Goal: Task Accomplishment & Management: Complete application form

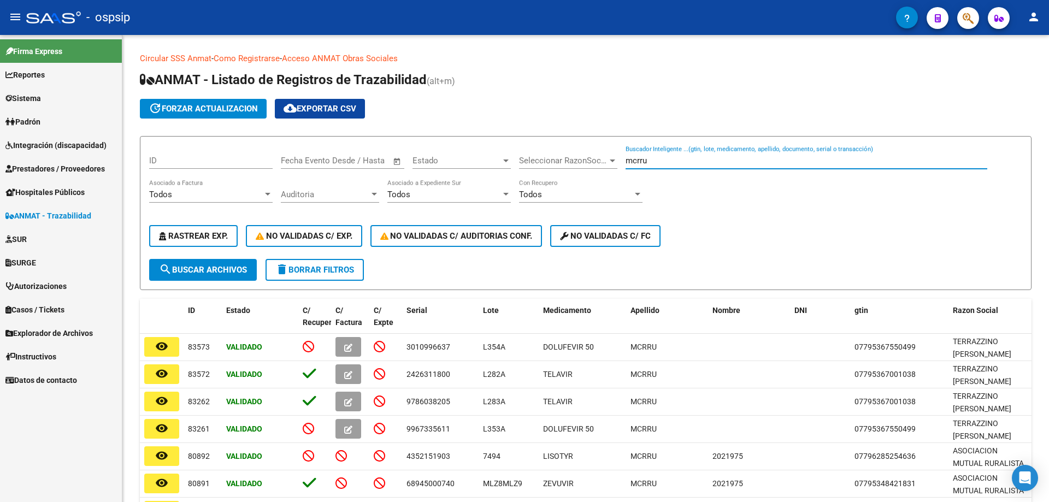
scroll to position [109, 0]
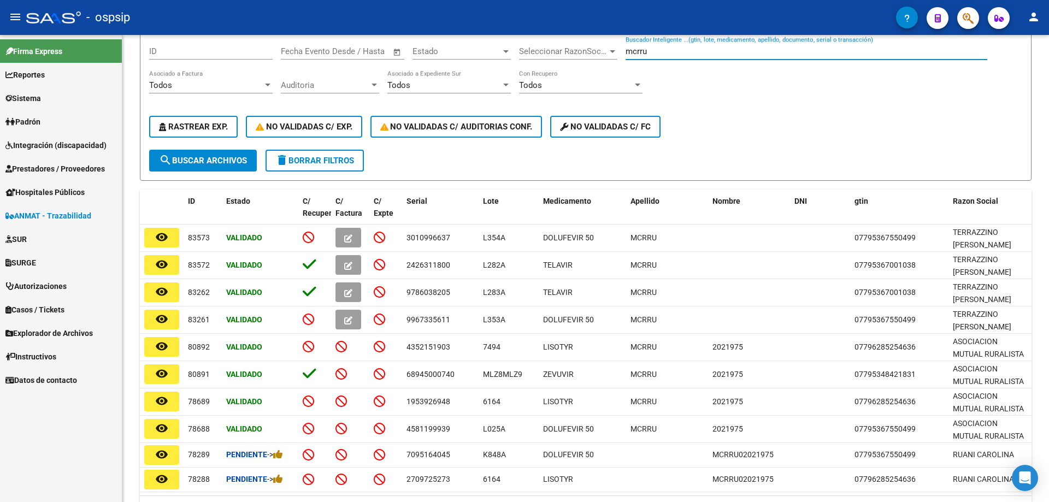
click at [49, 163] on span "Prestadores / Proveedores" at bounding box center [54, 169] width 99 height 12
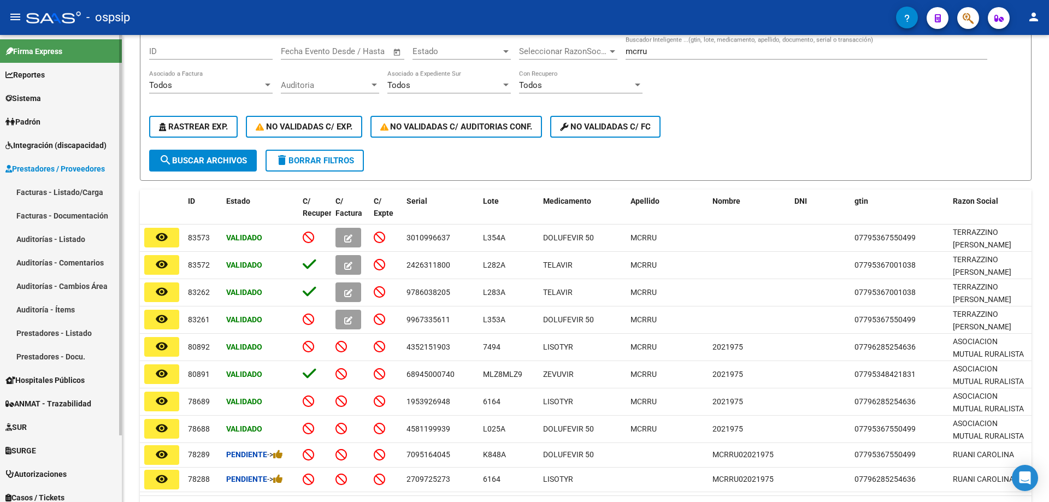
click at [41, 193] on link "Facturas - Listado/Carga" at bounding box center [61, 191] width 122 height 23
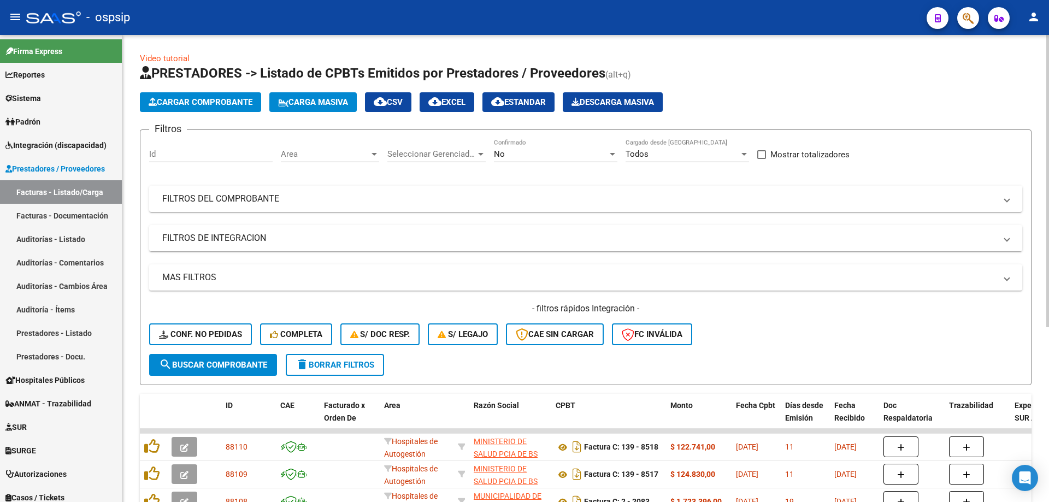
click at [548, 162] on div "No Confirmado" at bounding box center [555, 150] width 123 height 23
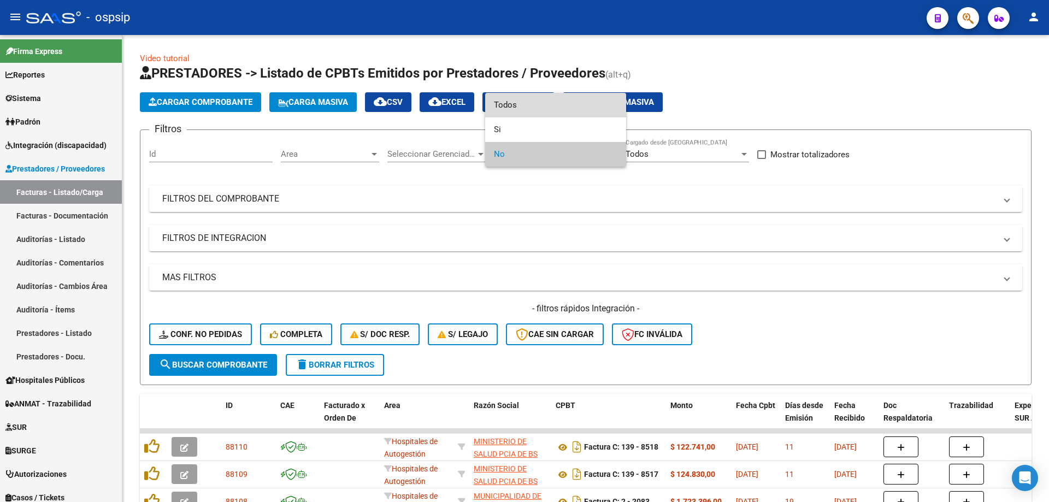
click at [525, 103] on span "Todos" at bounding box center [555, 105] width 123 height 25
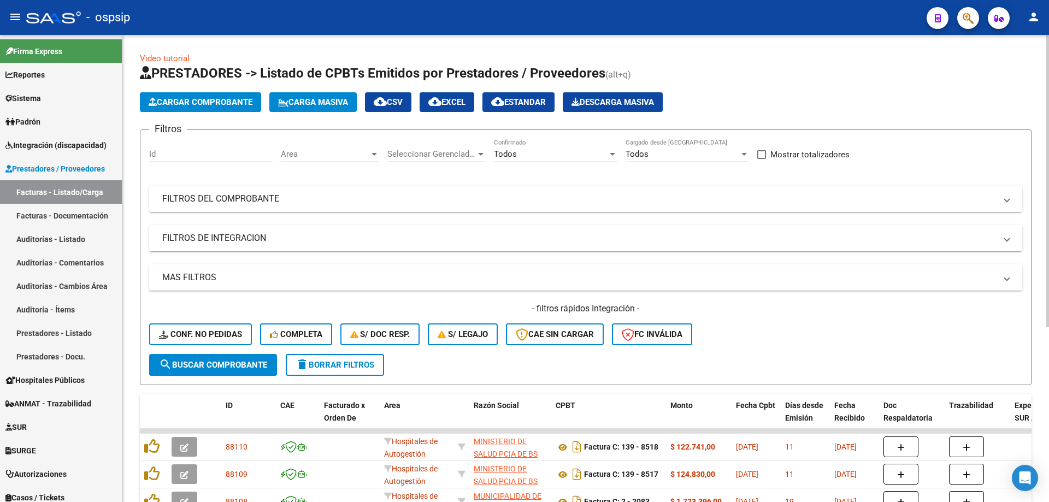
click at [293, 198] on mat-panel-title "FILTROS DEL COMPROBANTE" at bounding box center [579, 199] width 834 height 12
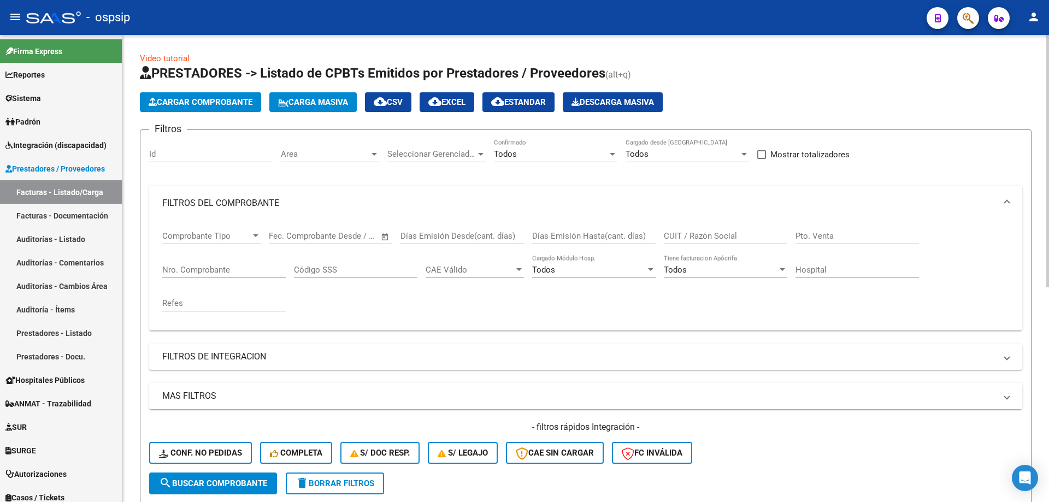
click at [191, 270] on input "Nro. Comprobante" at bounding box center [223, 270] width 123 height 10
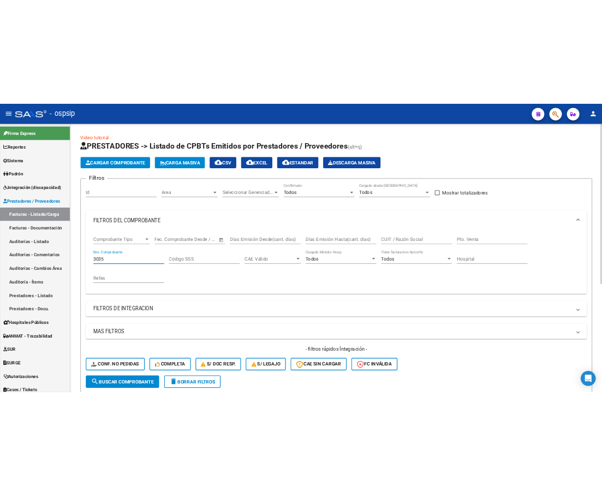
scroll to position [218, 0]
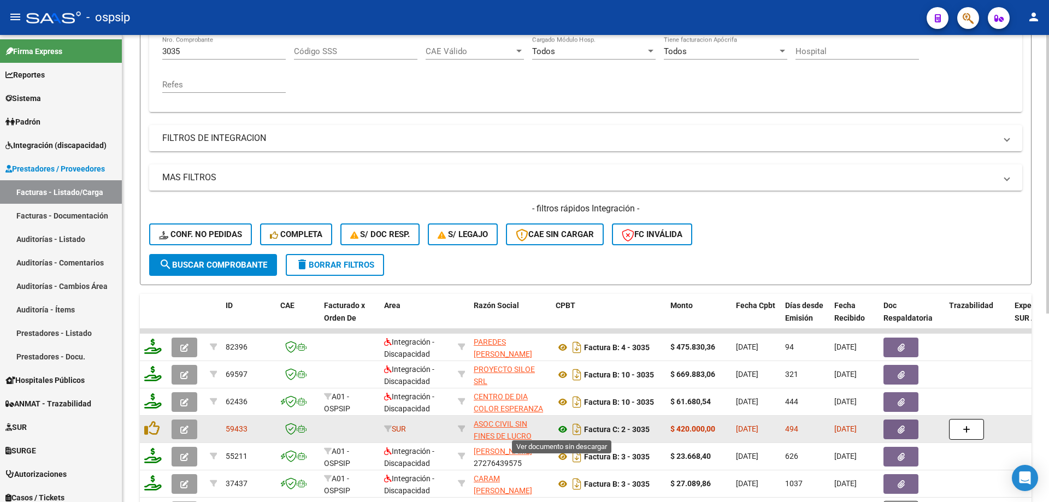
click at [565, 428] on icon at bounding box center [562, 429] width 14 height 13
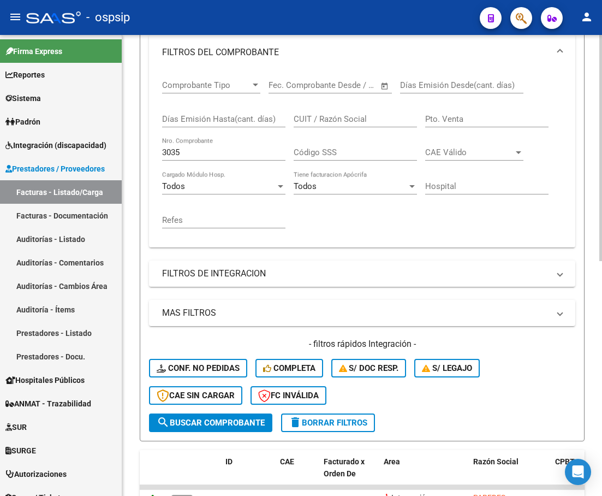
scroll to position [286, 0]
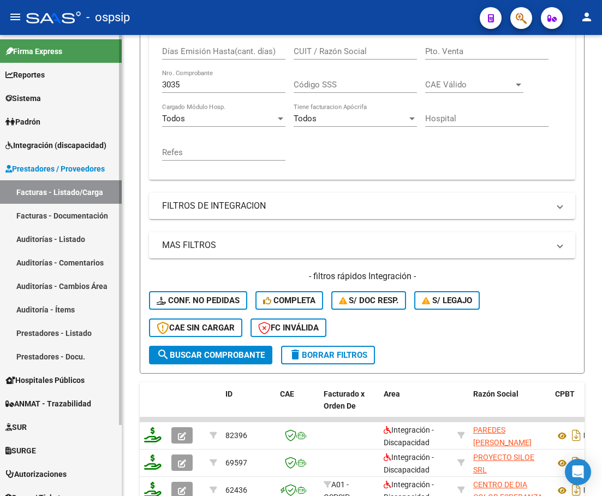
drag, startPoint x: 199, startPoint y: 86, endPoint x: 100, endPoint y: 99, distance: 99.7
click at [100, 99] on mat-sidenav-container "Firma Express Reportes SUR Expedientes Internos Movimiento de Expte. SSS Sistem…" at bounding box center [301, 265] width 602 height 461
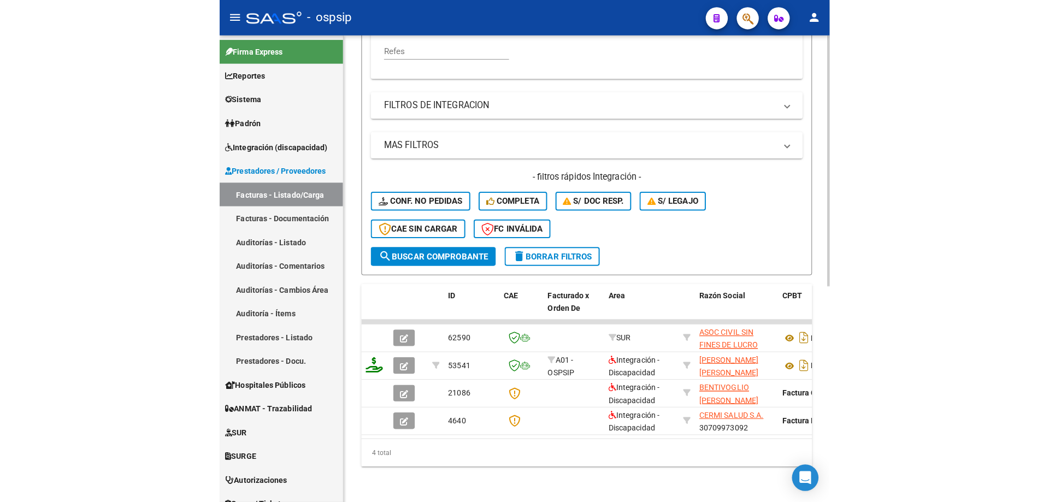
scroll to position [397, 0]
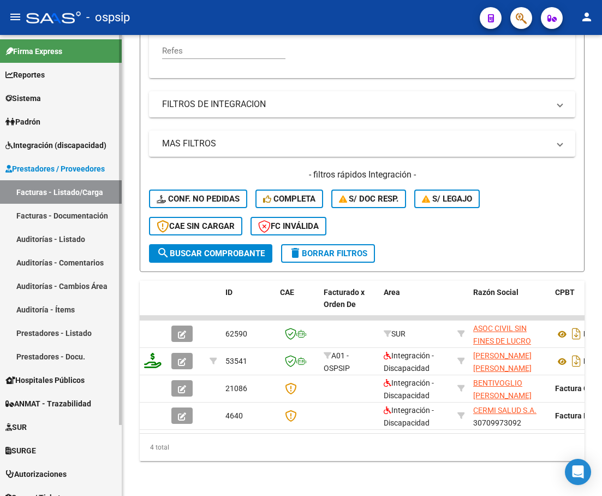
type input "3115"
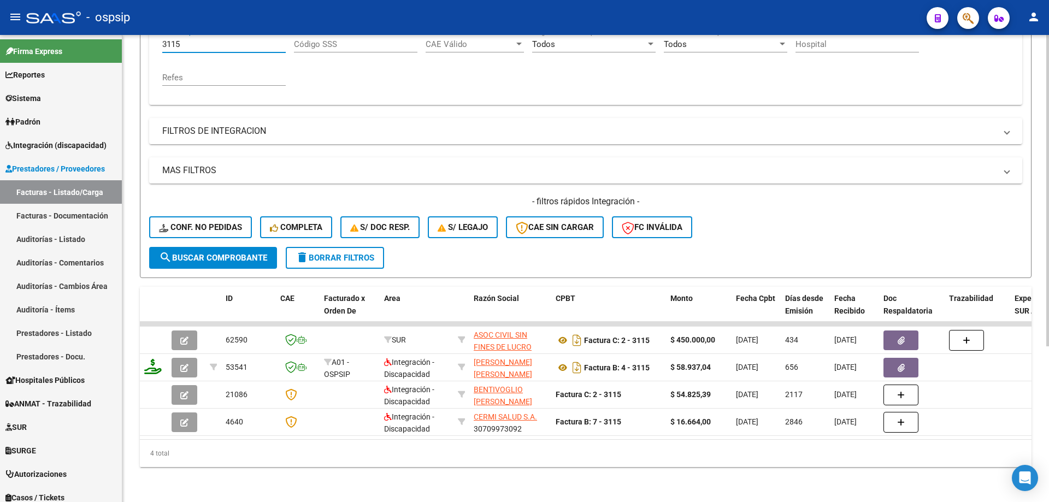
scroll to position [234, 0]
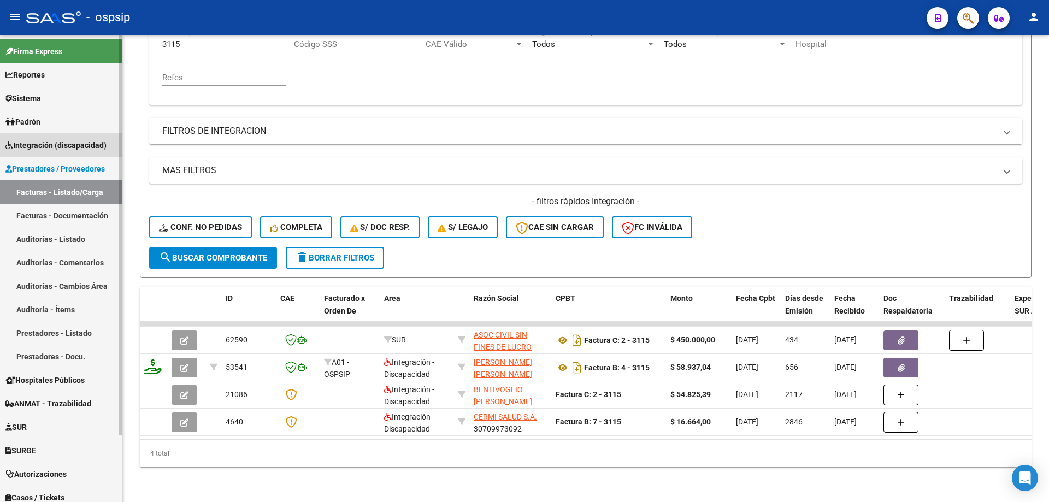
click at [64, 142] on span "Integración (discapacidad)" at bounding box center [55, 145] width 101 height 12
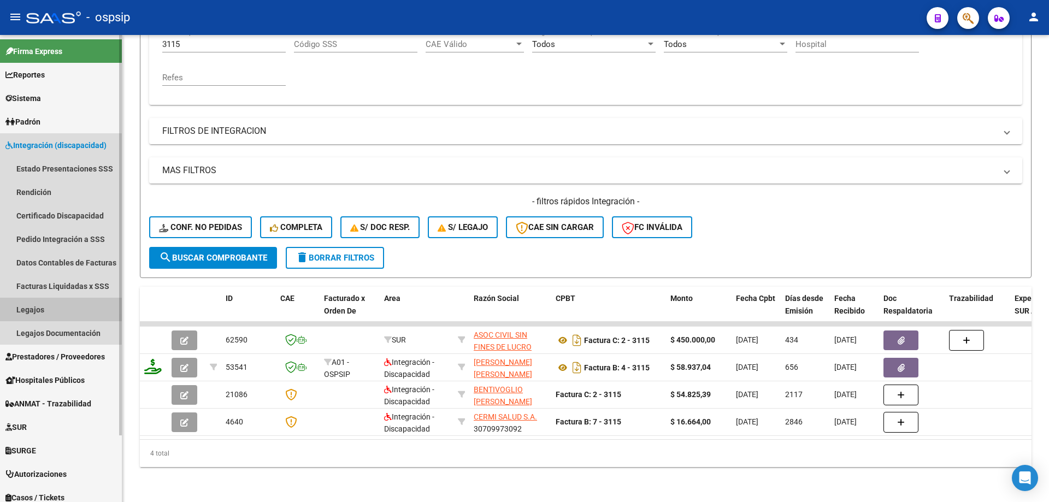
click at [26, 308] on link "Legajos" at bounding box center [61, 309] width 122 height 23
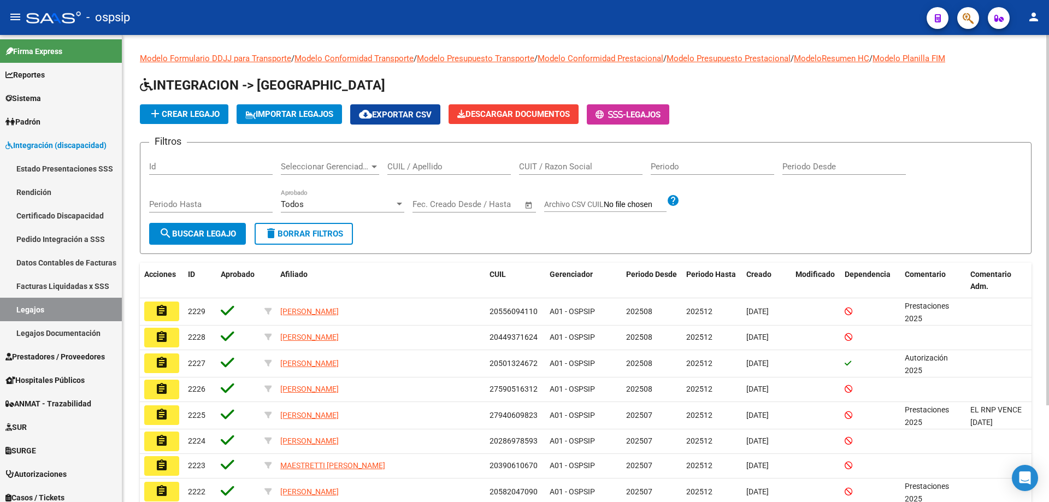
click at [435, 171] on input "CUIL / Apellido" at bounding box center [448, 167] width 123 height 10
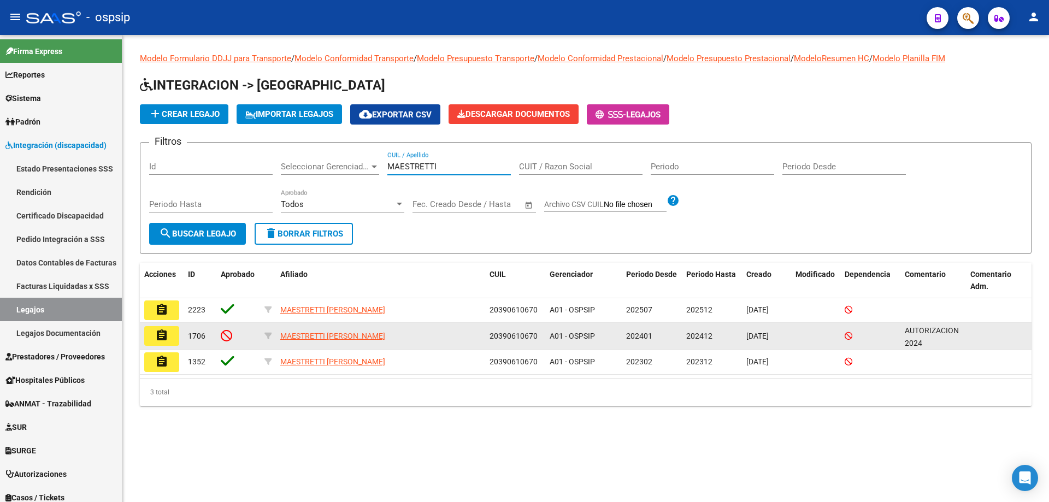
type input "MAESTRETTI"
click at [158, 335] on mat-icon "assignment" at bounding box center [161, 335] width 13 height 13
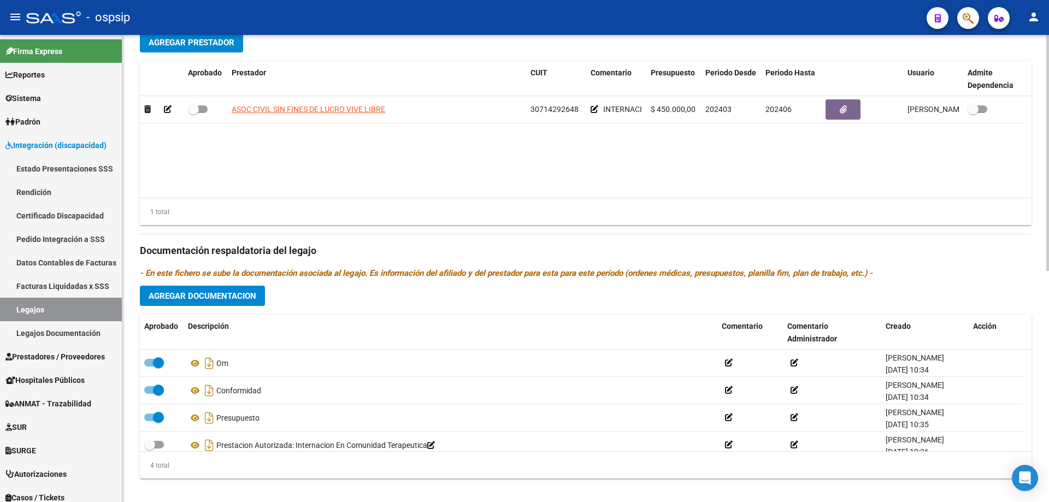
scroll to position [457, 0]
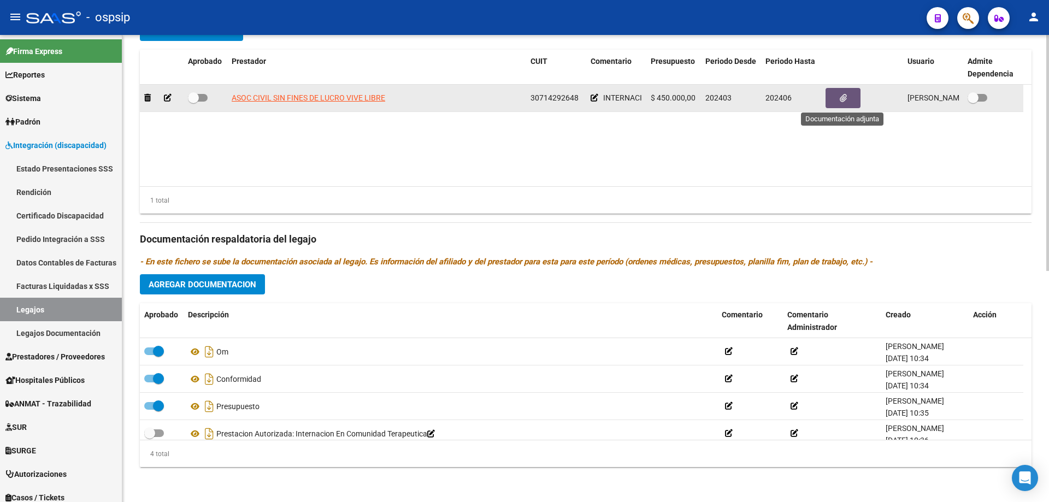
click at [848, 100] on button "button" at bounding box center [842, 98] width 35 height 20
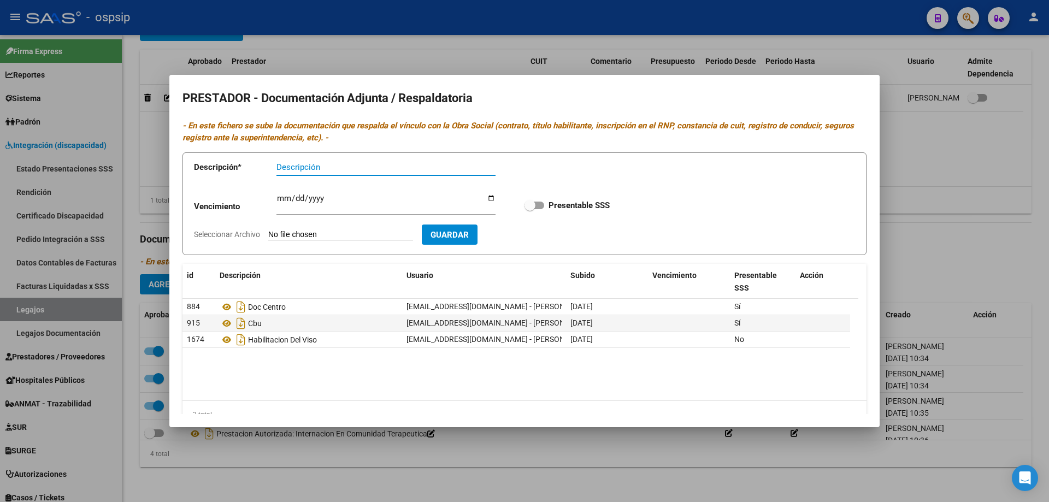
click at [828, 479] on div at bounding box center [524, 251] width 1049 height 502
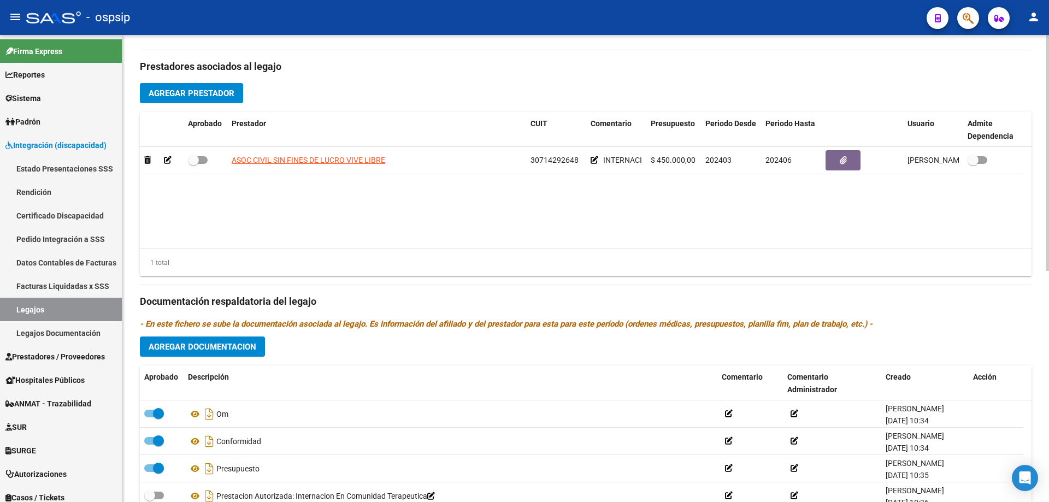
scroll to position [402, 0]
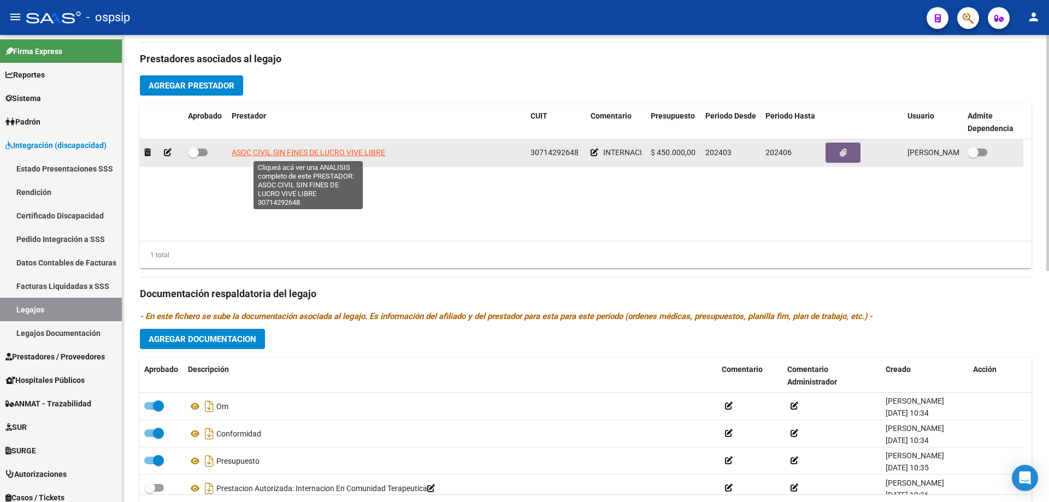
click at [310, 157] on span "ASOC CIVIL SIN FINES DE LUCRO VIVE LIBRE" at bounding box center [308, 152] width 153 height 9
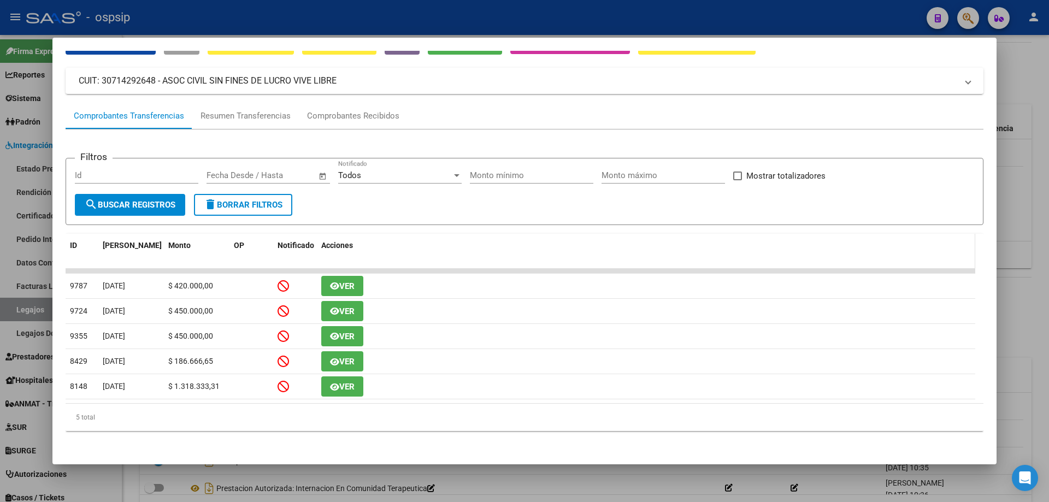
scroll to position [56, 0]
click at [366, 115] on div "Comprobantes Recibidos" at bounding box center [353, 115] width 92 height 13
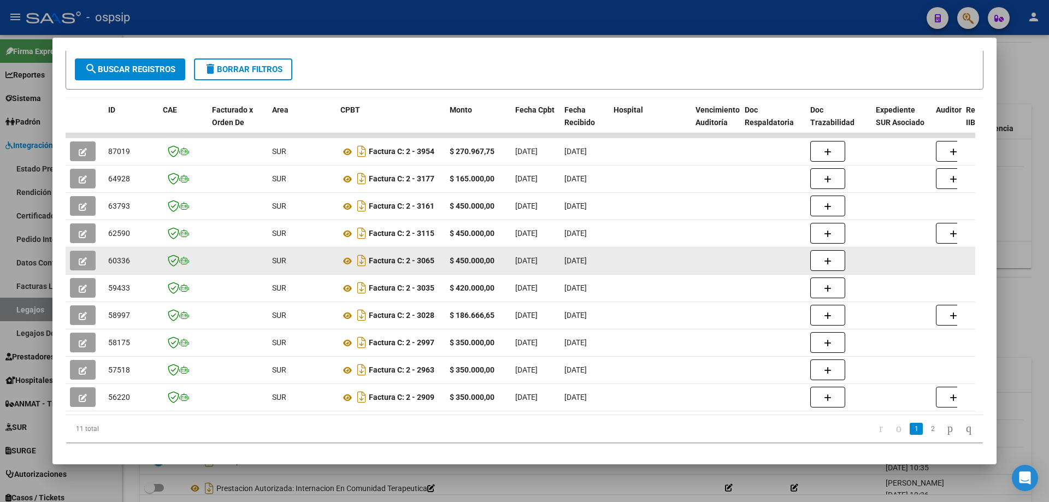
scroll to position [211, 0]
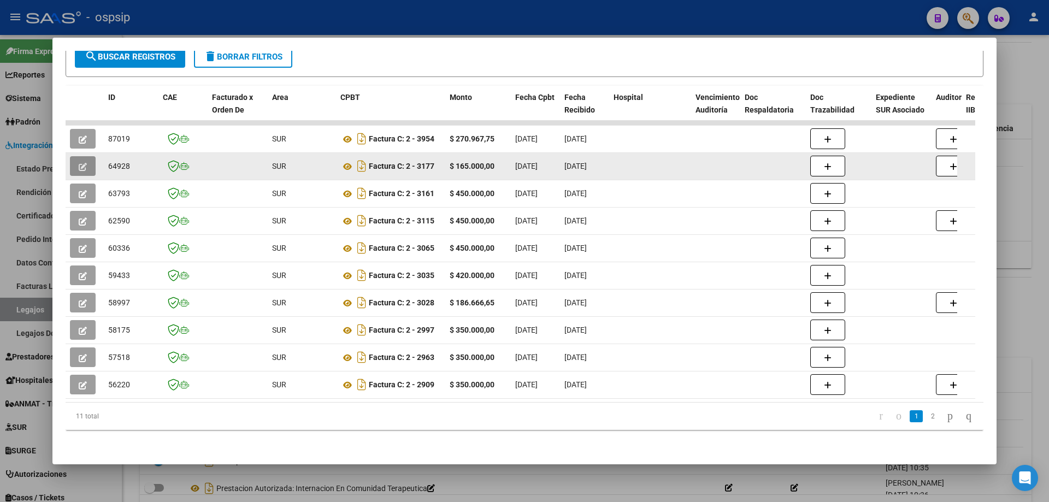
click at [79, 163] on icon "button" at bounding box center [83, 167] width 8 height 8
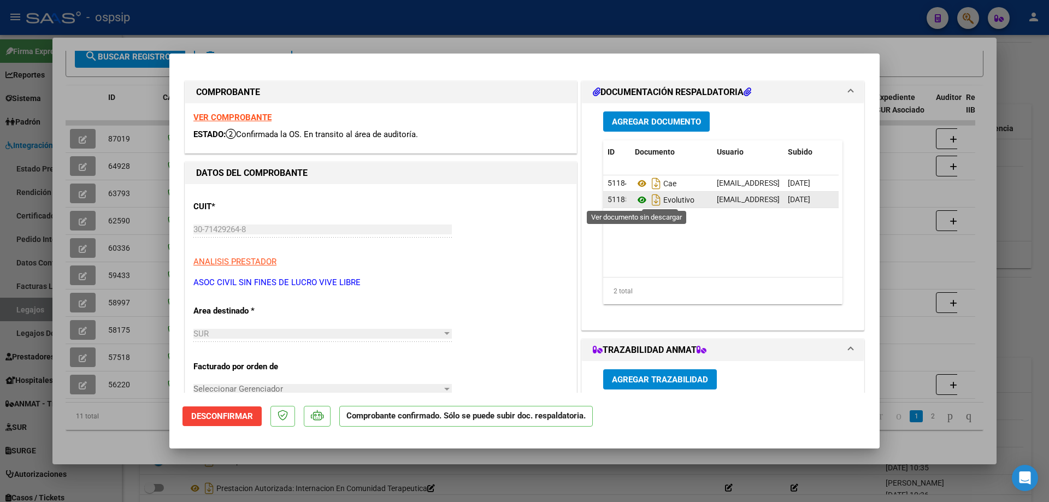
click at [636, 200] on icon at bounding box center [642, 199] width 14 height 13
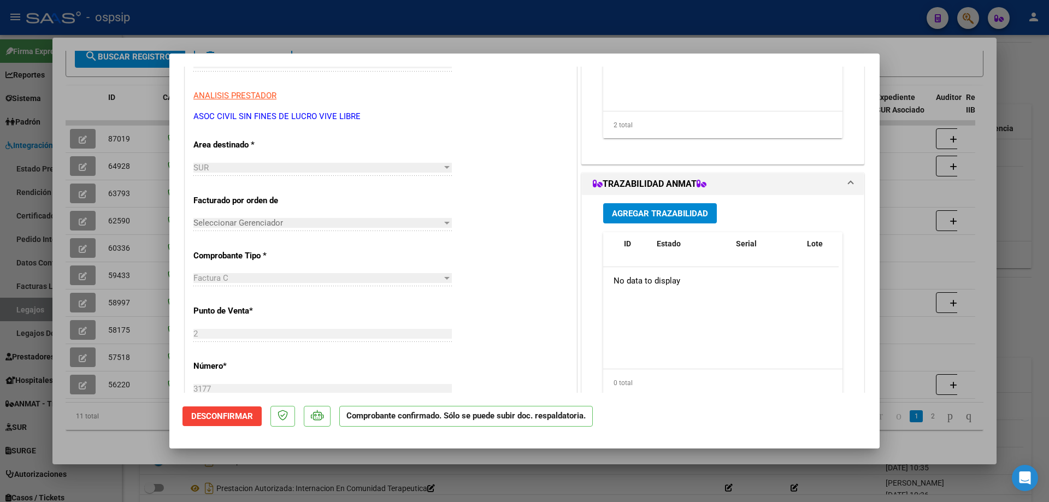
scroll to position [218, 0]
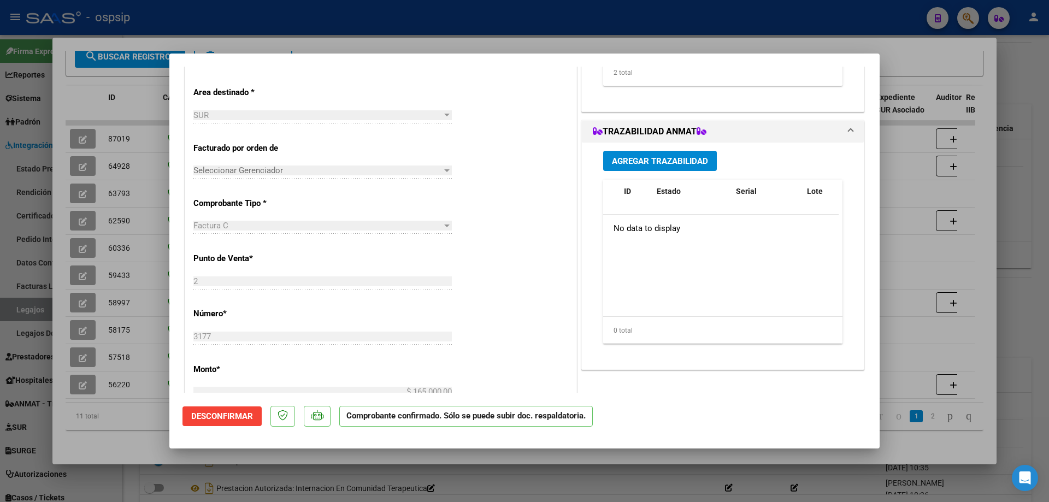
drag, startPoint x: 1033, startPoint y: 317, endPoint x: 1021, endPoint y: 323, distance: 13.2
click at [1034, 318] on div at bounding box center [524, 251] width 1049 height 502
type input "$ 0,00"
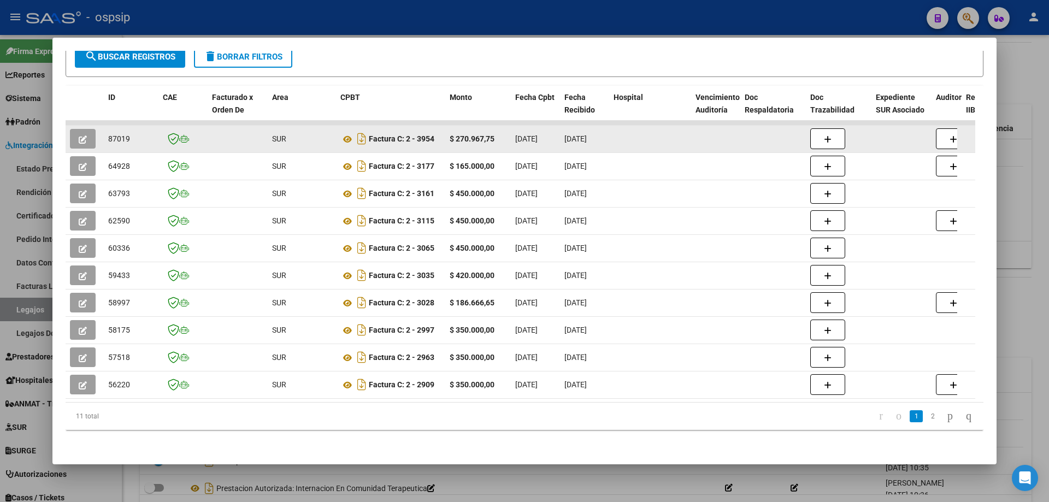
click at [84, 135] on icon "button" at bounding box center [83, 139] width 8 height 8
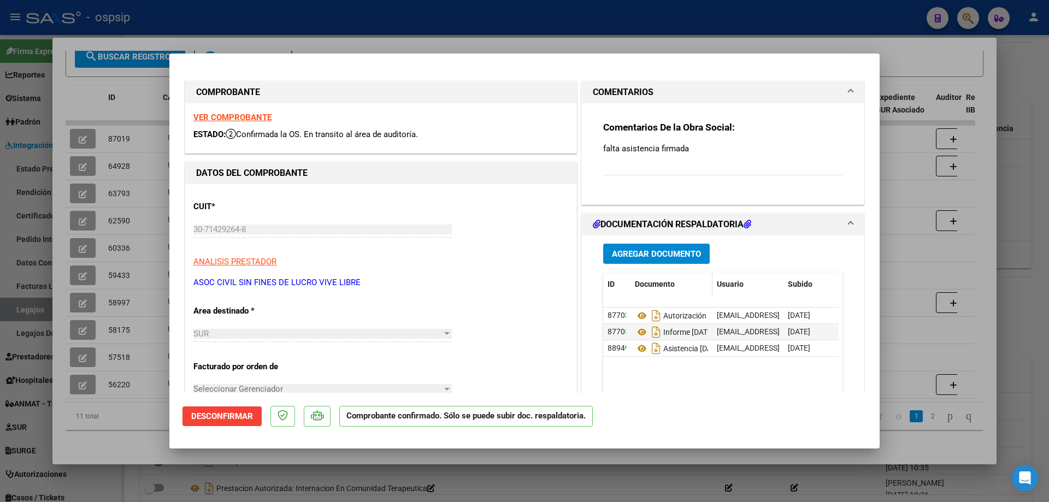
scroll to position [55, 0]
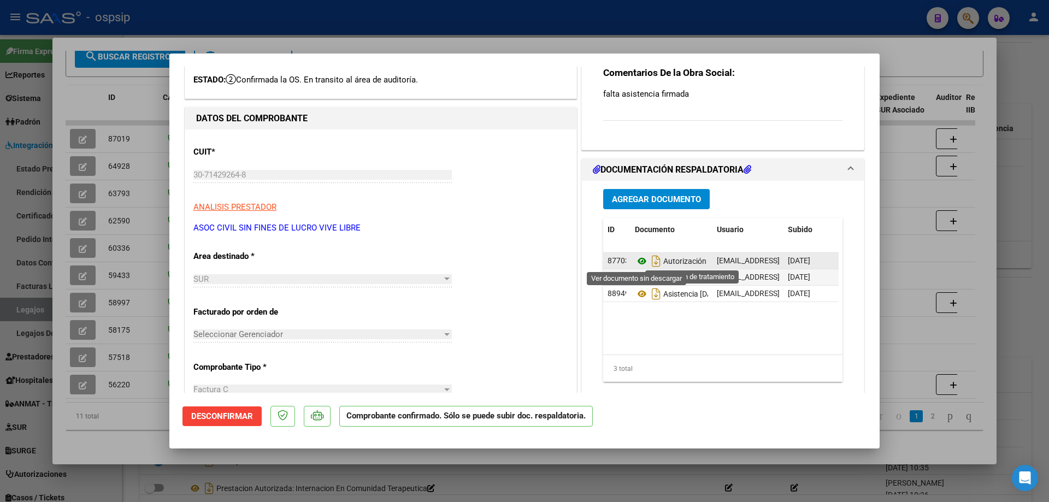
click at [639, 262] on icon at bounding box center [642, 261] width 14 height 13
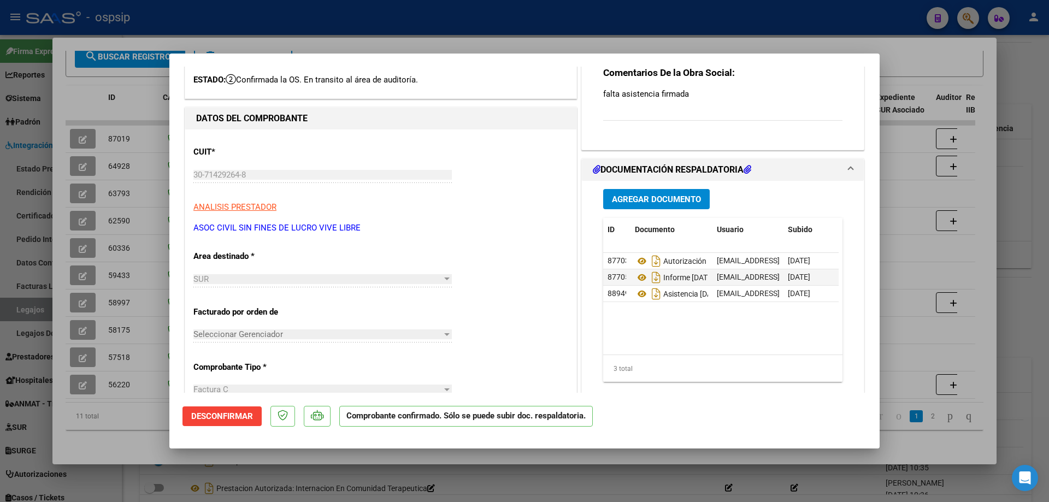
click at [499, 494] on div at bounding box center [524, 251] width 1049 height 502
type input "$ 0,00"
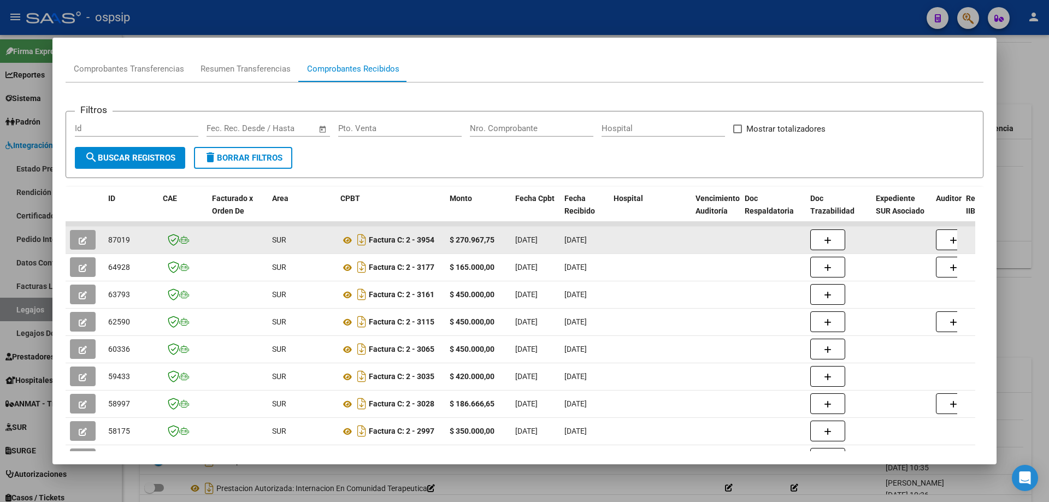
scroll to position [48, 0]
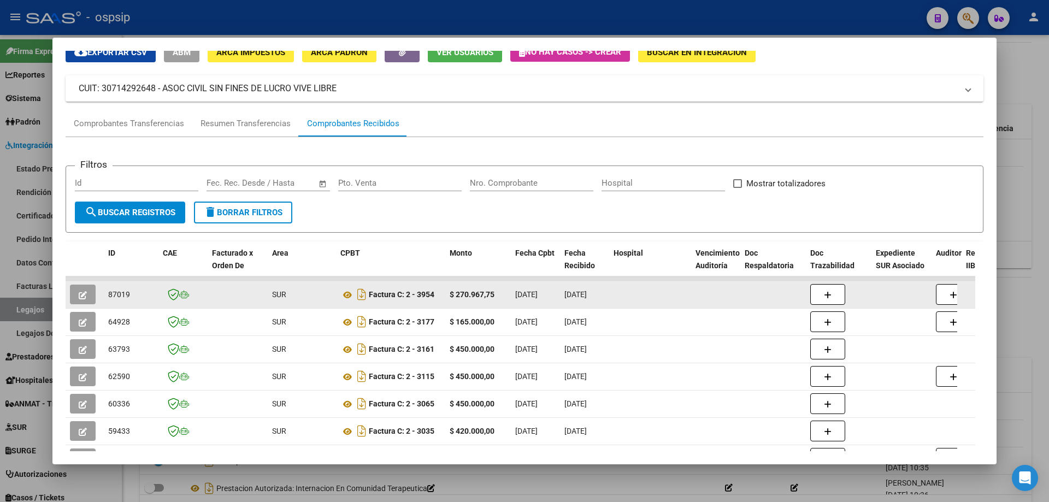
click at [88, 292] on button "button" at bounding box center [83, 295] width 26 height 20
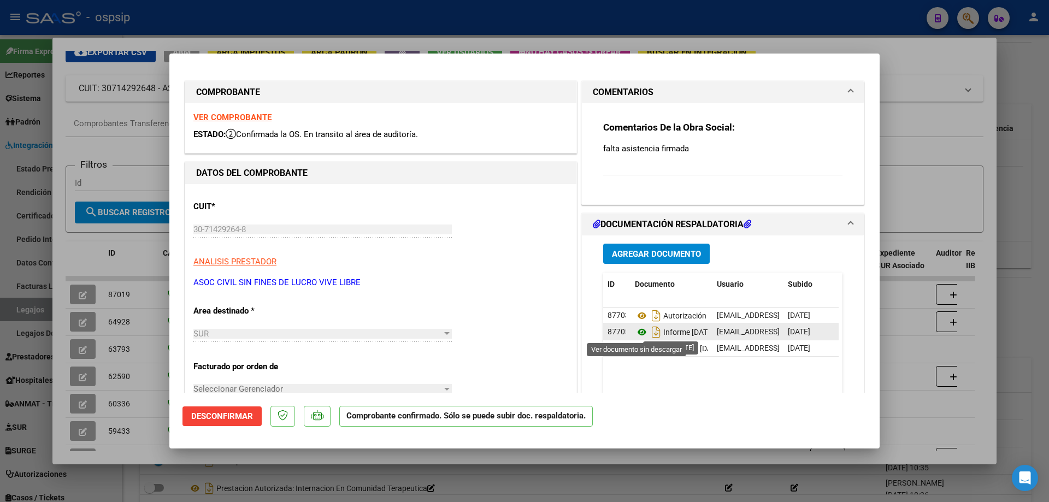
click at [636, 334] on icon at bounding box center [642, 332] width 14 height 13
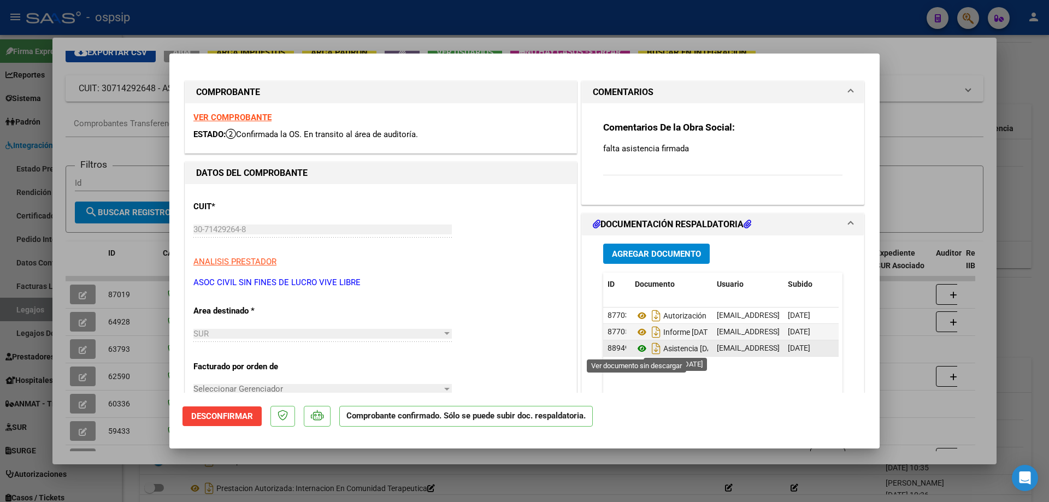
click at [635, 351] on icon at bounding box center [642, 348] width 14 height 13
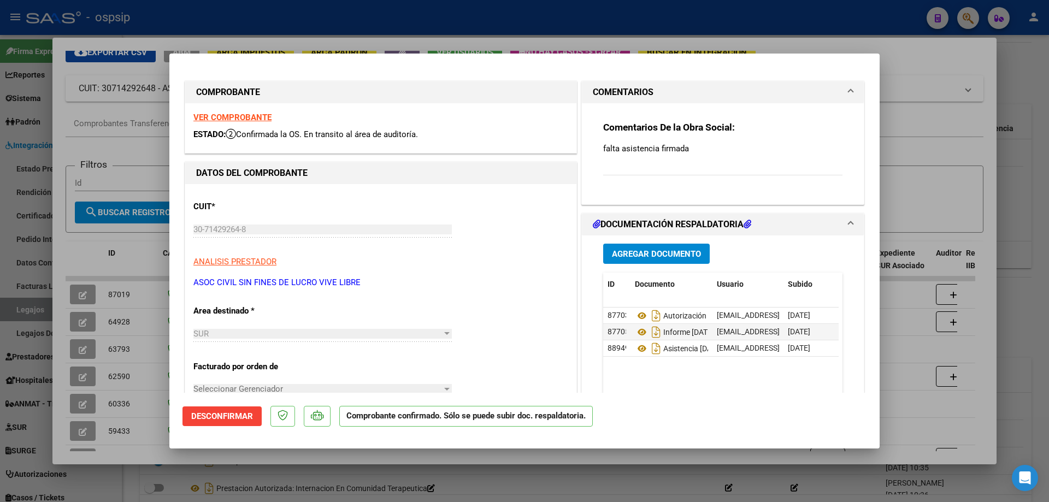
click at [948, 195] on div at bounding box center [524, 251] width 1049 height 502
type input "$ 0,00"
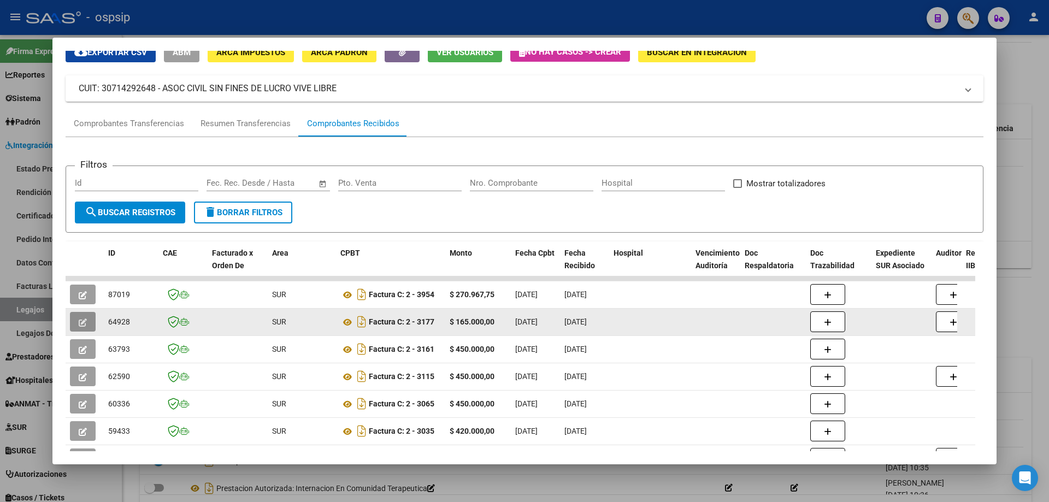
click at [85, 324] on icon "button" at bounding box center [83, 322] width 8 height 8
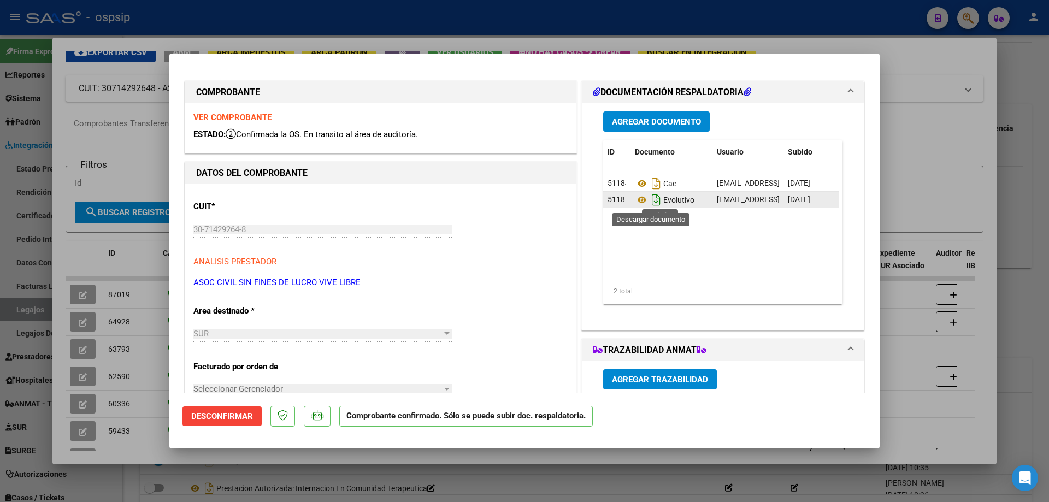
click at [649, 202] on icon "Descargar documento" at bounding box center [656, 199] width 14 height 17
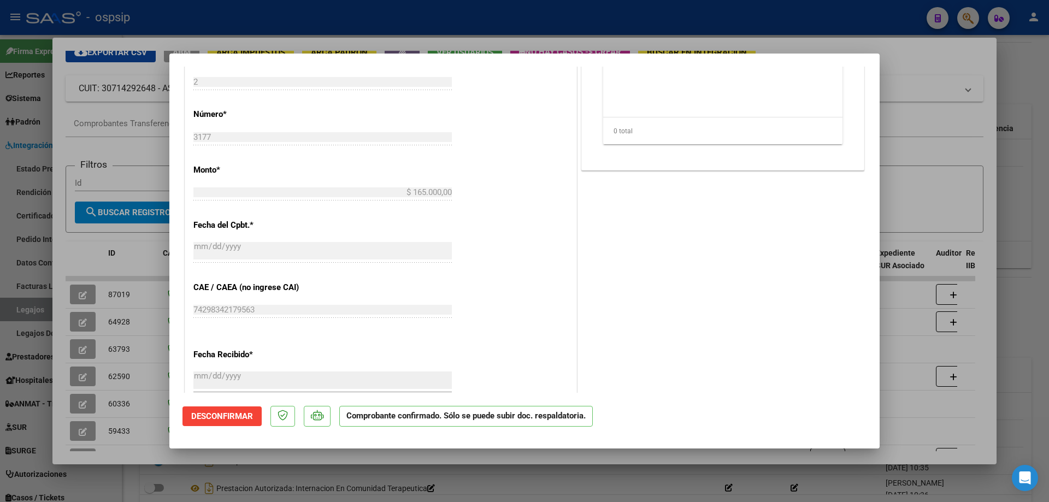
scroll to position [437, 0]
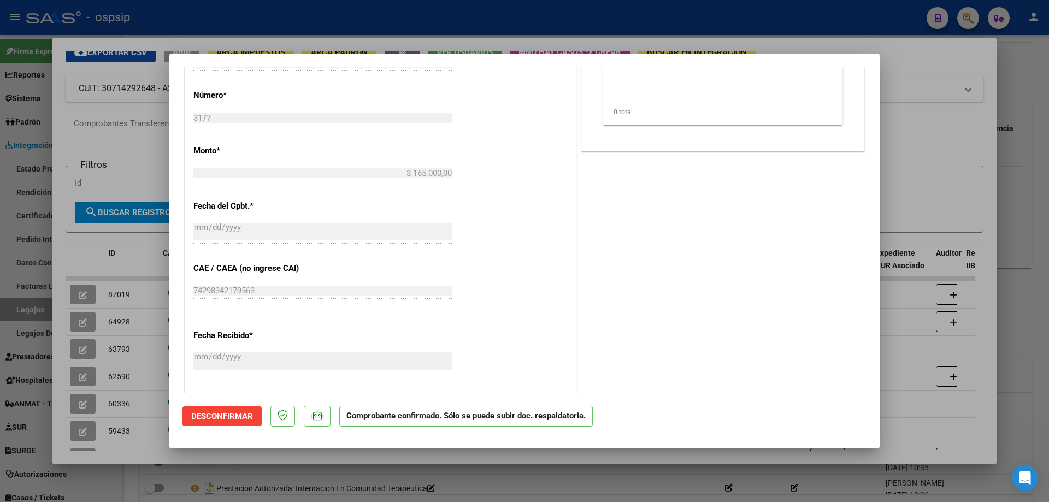
click at [1021, 168] on div at bounding box center [524, 251] width 1049 height 502
type input "$ 0,00"
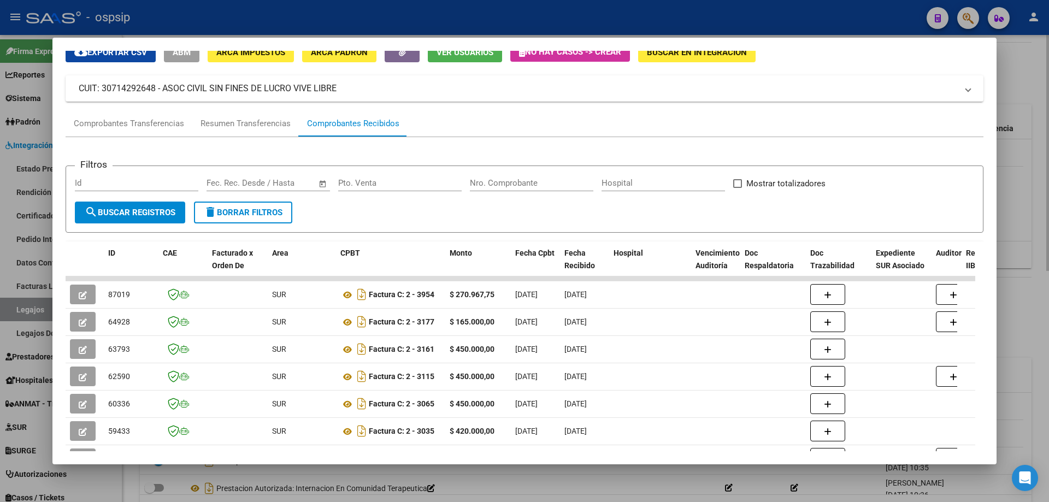
drag, startPoint x: 1031, startPoint y: 155, endPoint x: 1026, endPoint y: 203, distance: 48.3
click at [1030, 156] on div at bounding box center [524, 251] width 1049 height 502
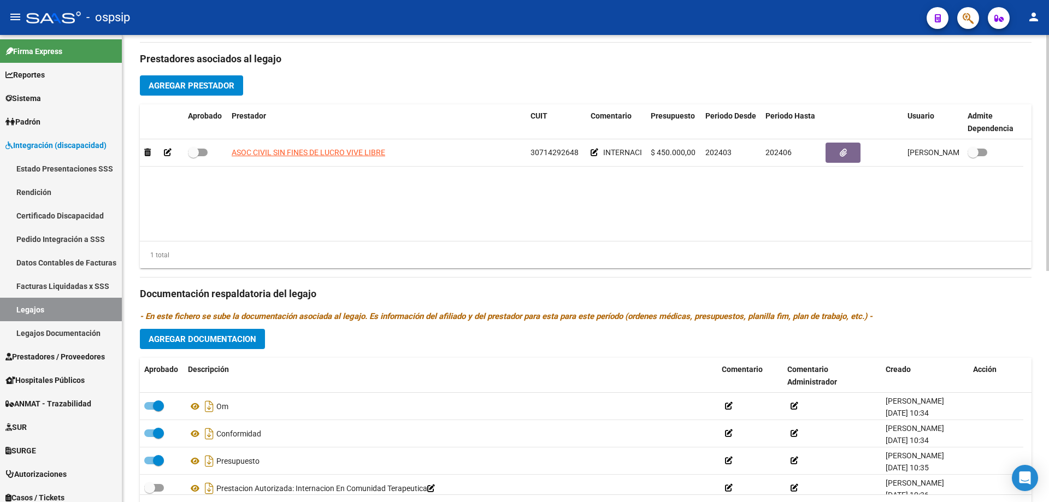
scroll to position [293, 0]
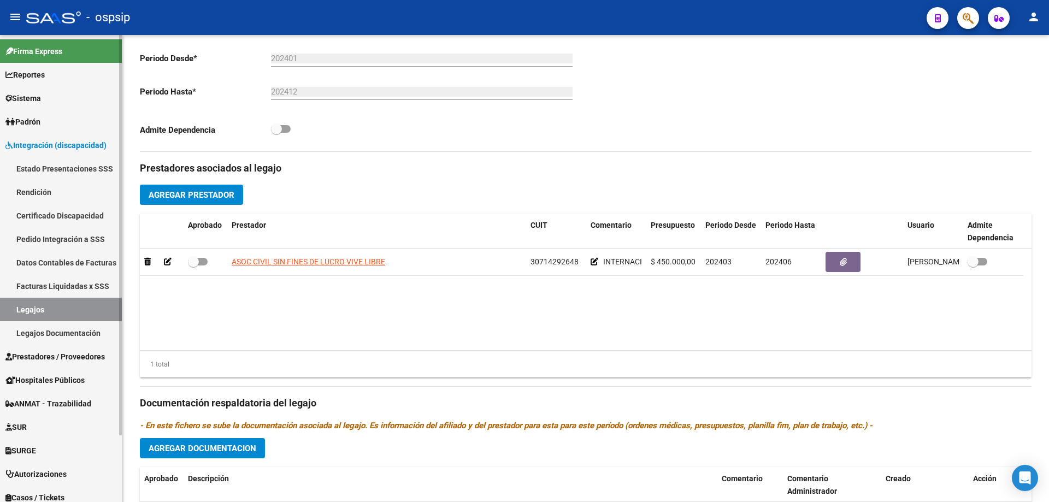
click at [11, 311] on link "Legajos" at bounding box center [61, 309] width 122 height 23
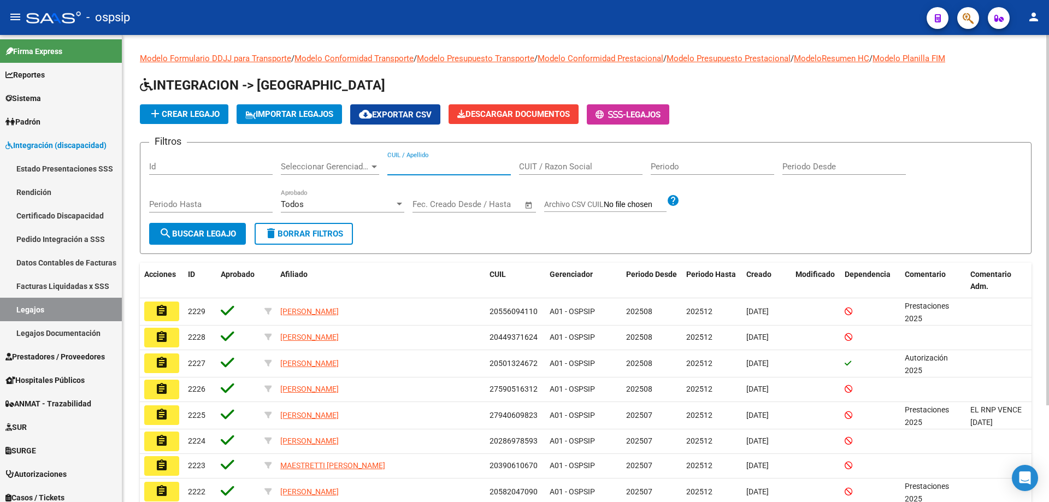
click at [425, 164] on input "CUIL / Apellido" at bounding box center [448, 167] width 123 height 10
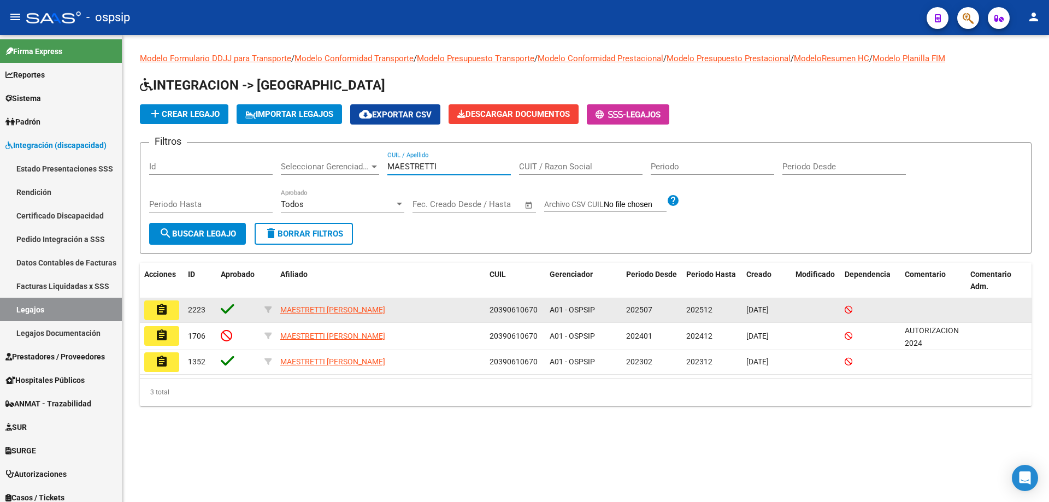
type input "MAESTRETTI"
click at [158, 304] on mat-icon "assignment" at bounding box center [161, 309] width 13 height 13
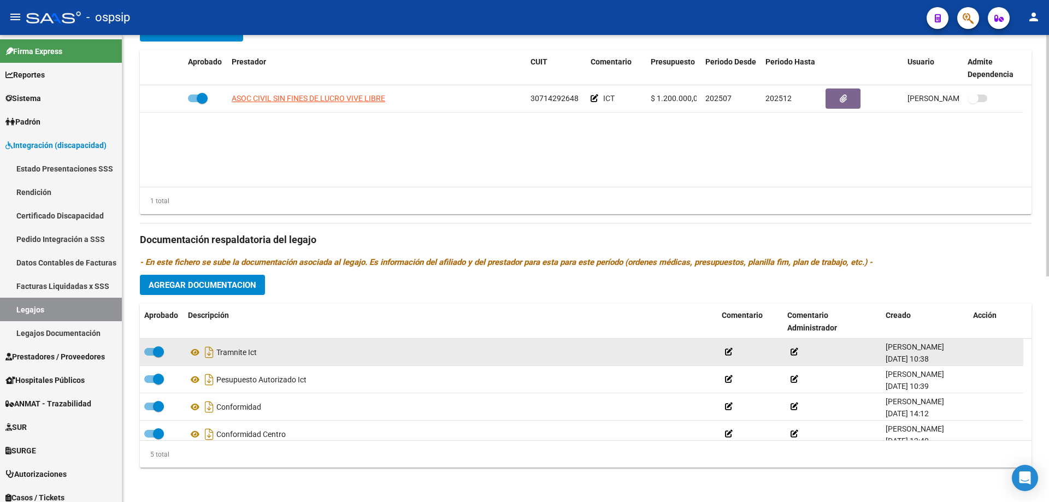
scroll to position [437, 0]
click at [193, 353] on icon at bounding box center [195, 351] width 14 height 13
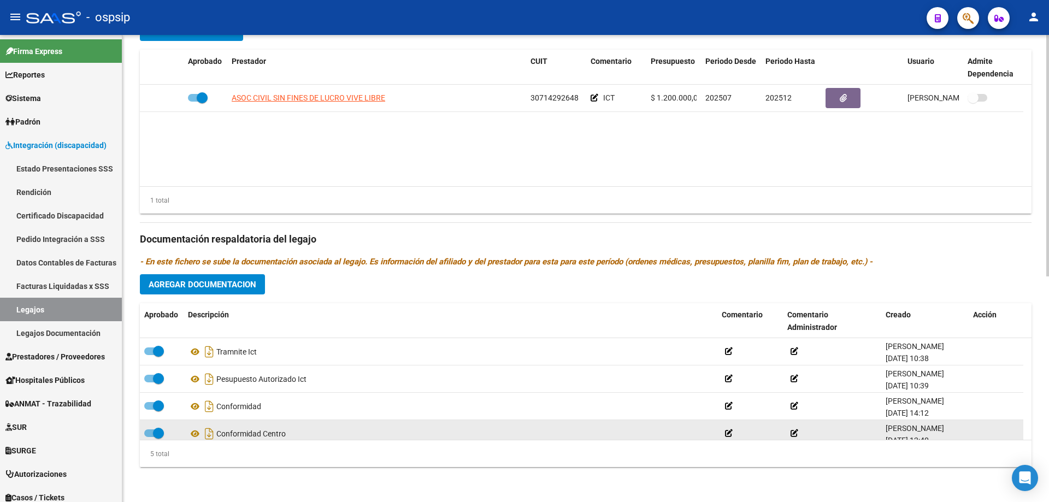
scroll to position [38, 0]
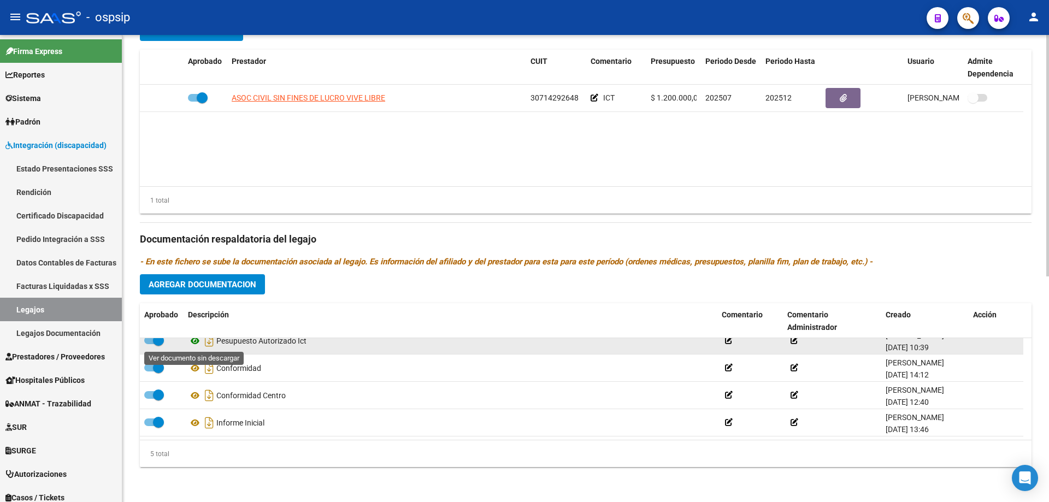
click at [192, 342] on icon at bounding box center [195, 340] width 14 height 13
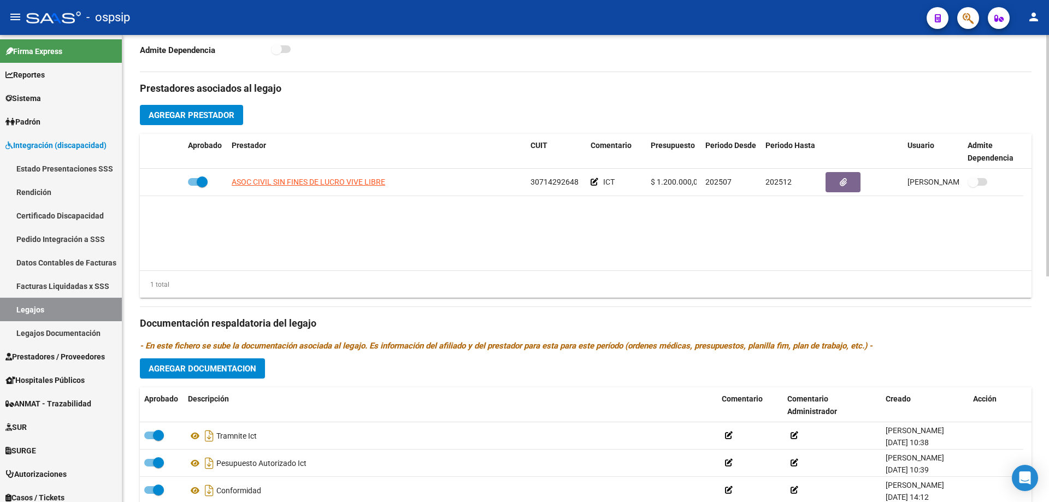
scroll to position [328, 0]
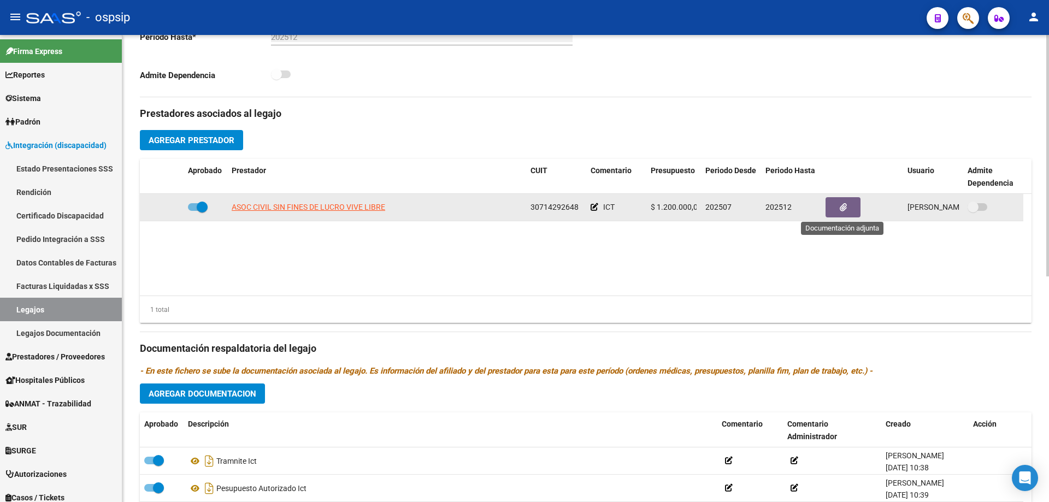
click at [841, 209] on icon "button" at bounding box center [843, 207] width 7 height 8
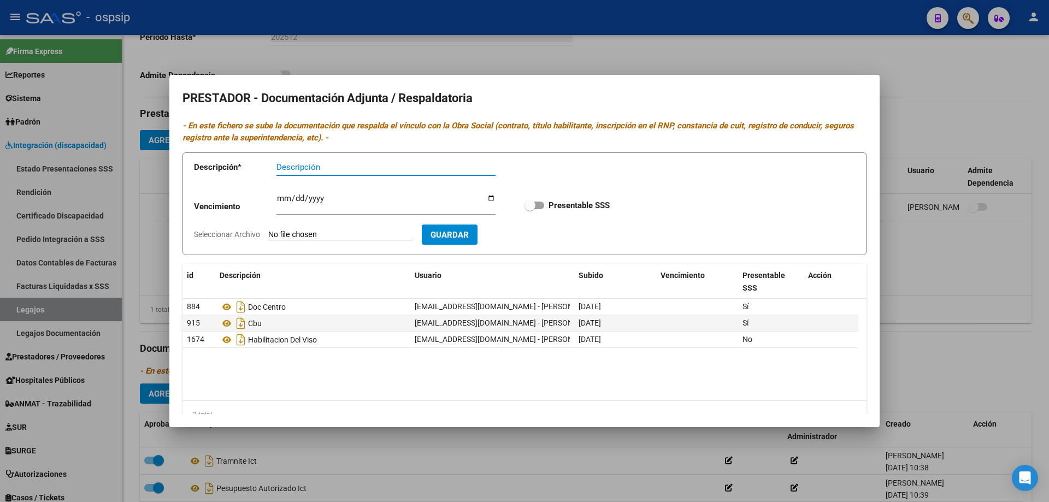
click at [1028, 379] on div at bounding box center [524, 251] width 1049 height 502
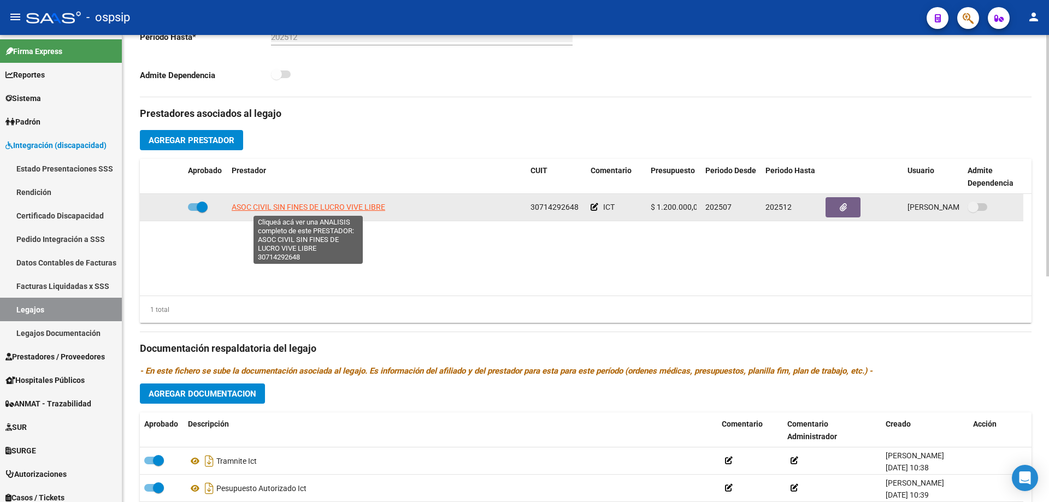
click at [300, 211] on span "ASOC CIVIL SIN FINES DE LUCRO VIVE LIBRE" at bounding box center [308, 207] width 153 height 9
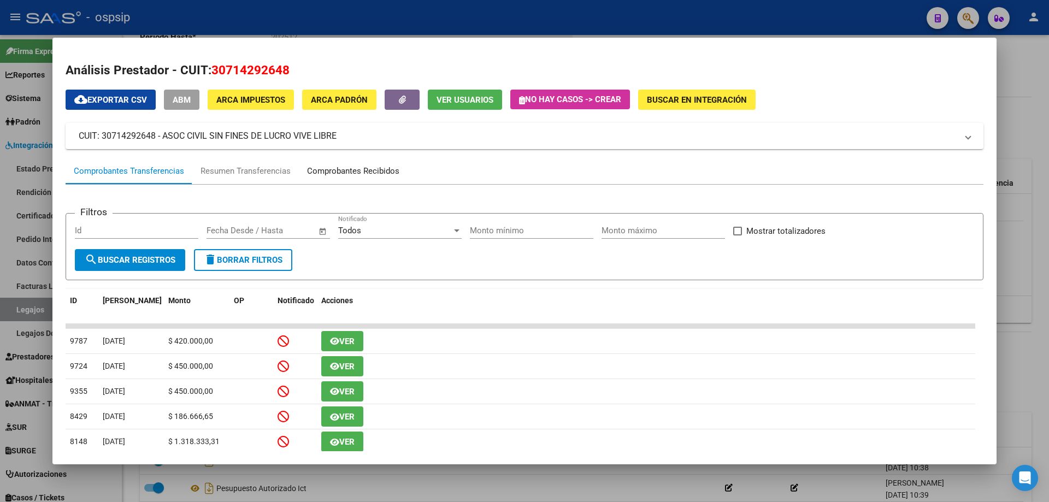
click at [353, 163] on div "Comprobantes Recibidos" at bounding box center [353, 171] width 109 height 26
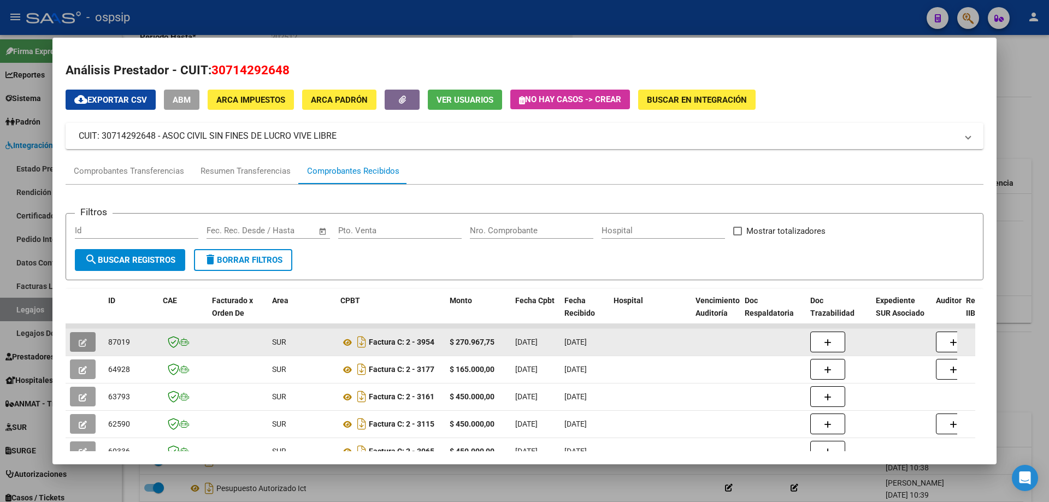
click at [79, 344] on icon "button" at bounding box center [83, 343] width 8 height 8
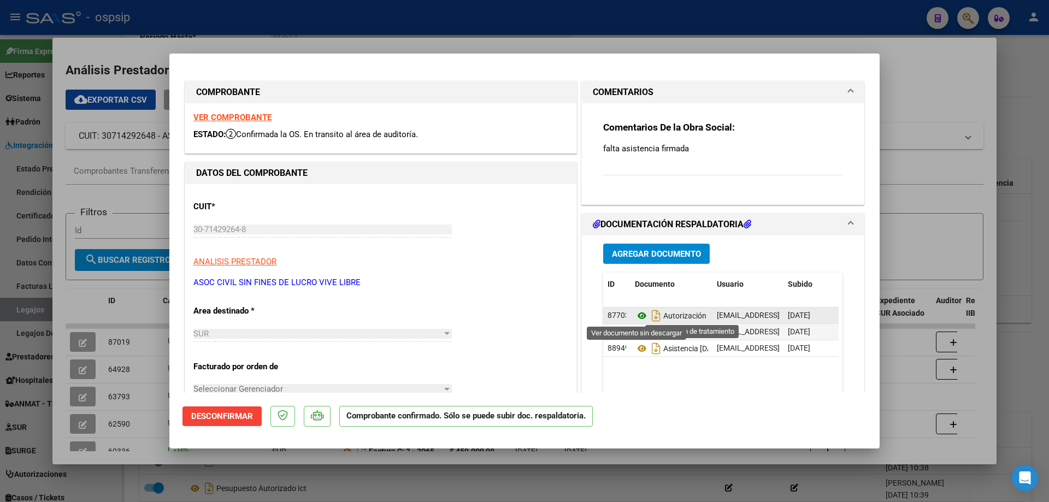
click at [635, 316] on icon at bounding box center [642, 315] width 14 height 13
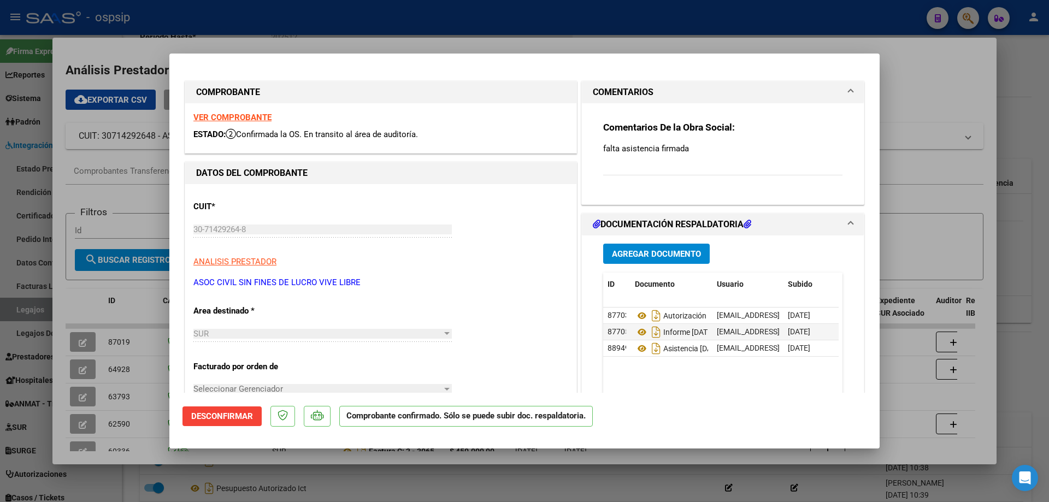
click at [899, 231] on div at bounding box center [524, 251] width 1049 height 502
type input "$ 0,00"
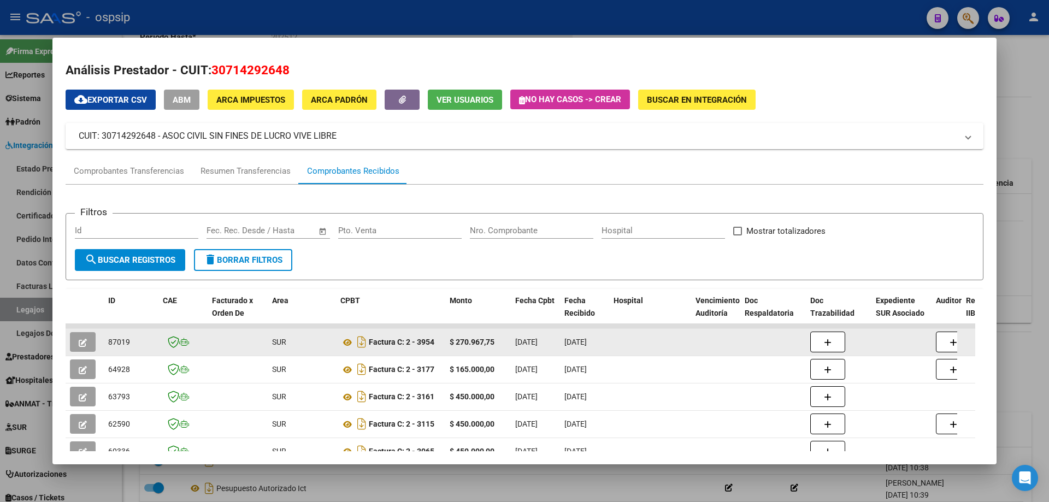
click at [90, 345] on button "button" at bounding box center [83, 342] width 26 height 20
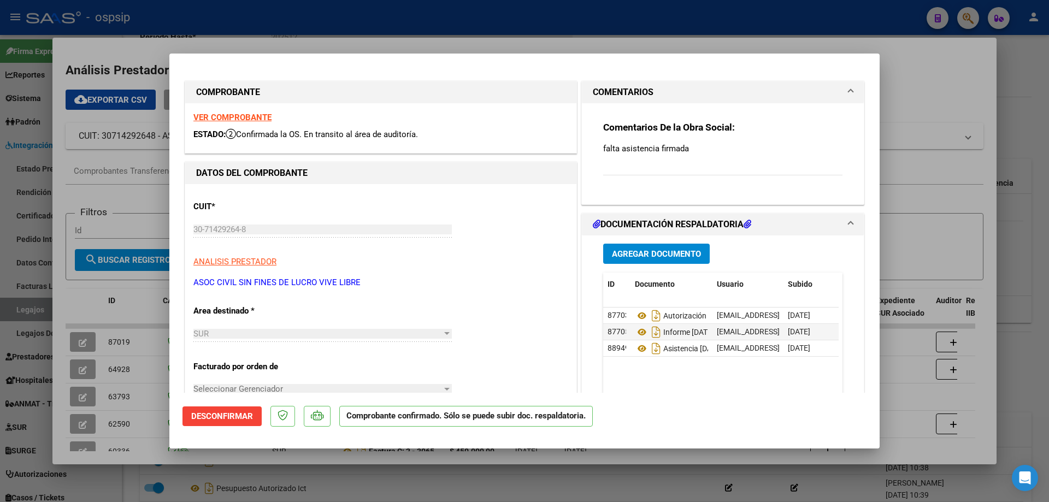
click at [243, 118] on strong "VER COMPROBANTE" at bounding box center [232, 118] width 78 height 10
click at [940, 196] on div at bounding box center [524, 251] width 1049 height 502
type input "$ 0,00"
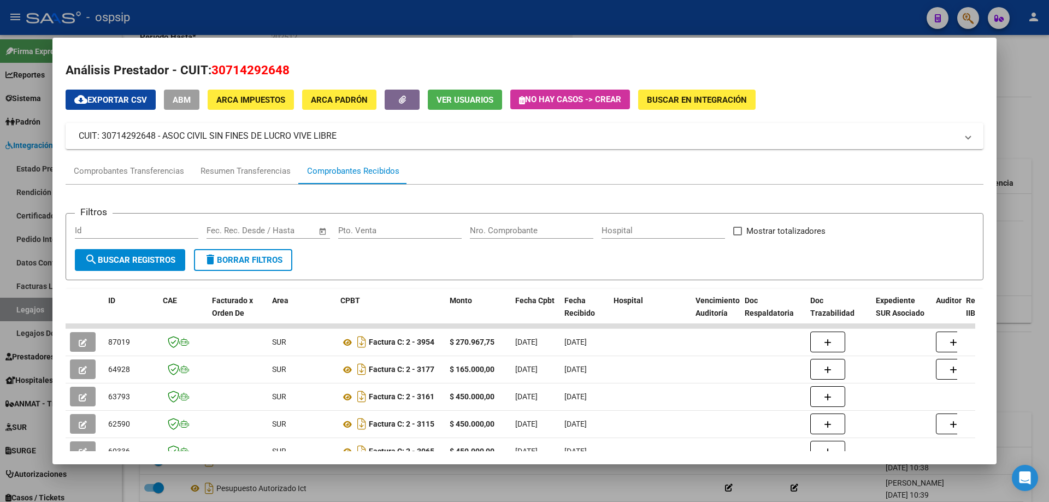
click at [1027, 194] on div at bounding box center [524, 251] width 1049 height 502
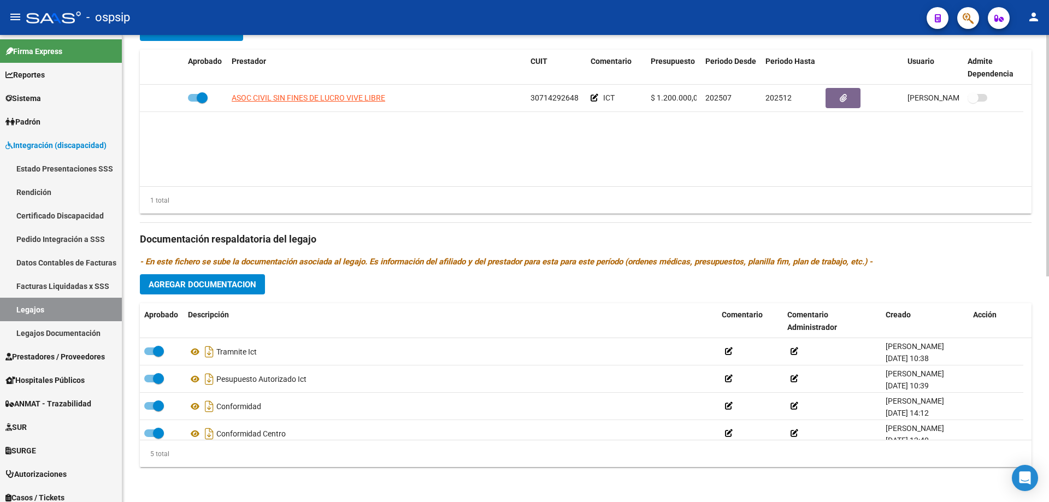
scroll to position [382, 0]
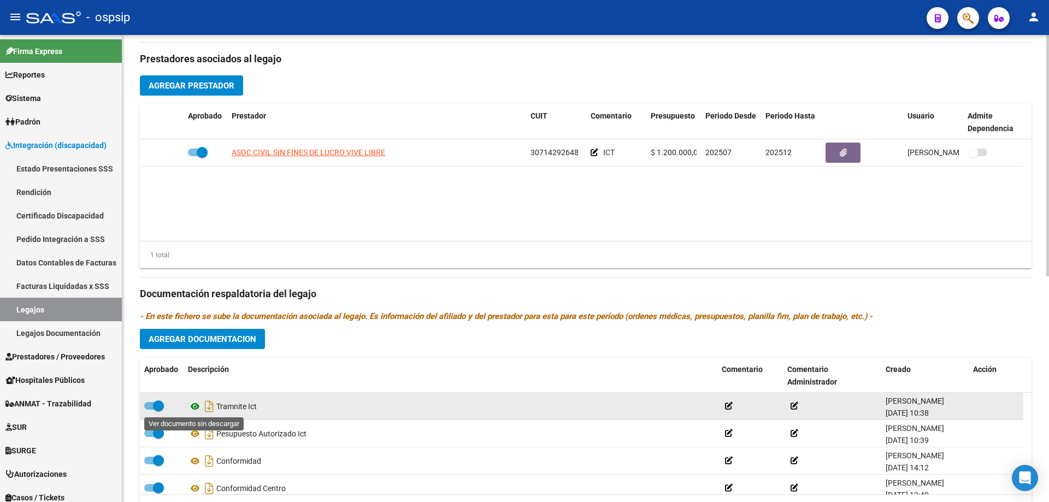
click at [193, 402] on icon at bounding box center [195, 406] width 14 height 13
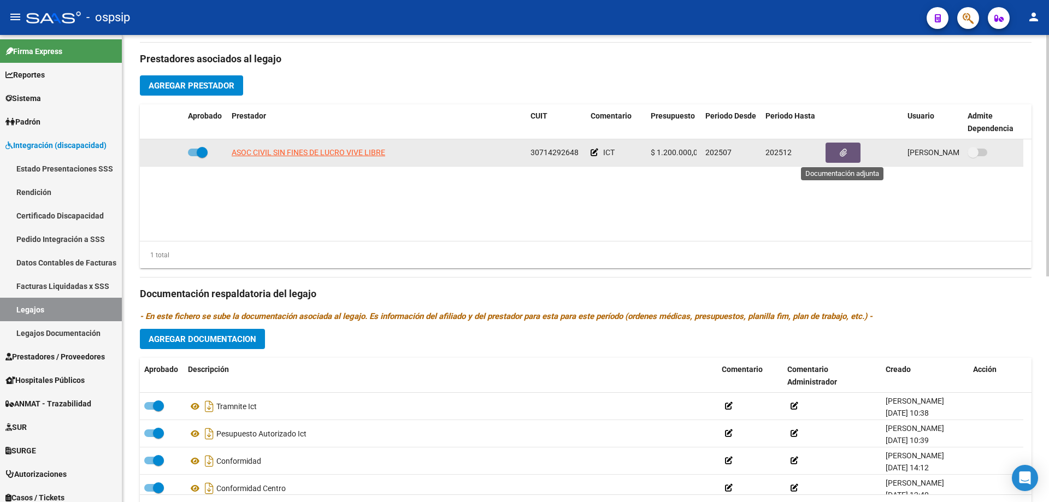
click at [852, 157] on button "button" at bounding box center [842, 153] width 35 height 20
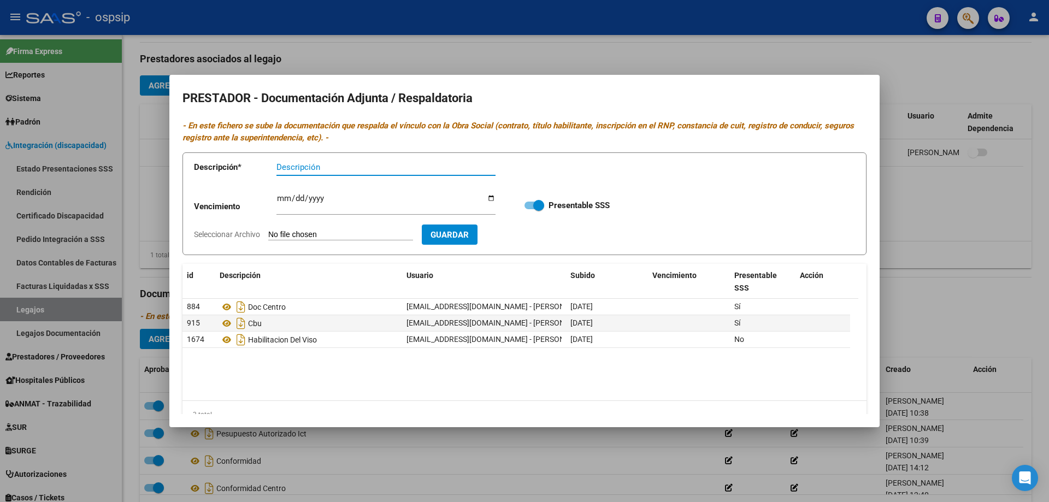
click at [931, 310] on div at bounding box center [524, 251] width 1049 height 502
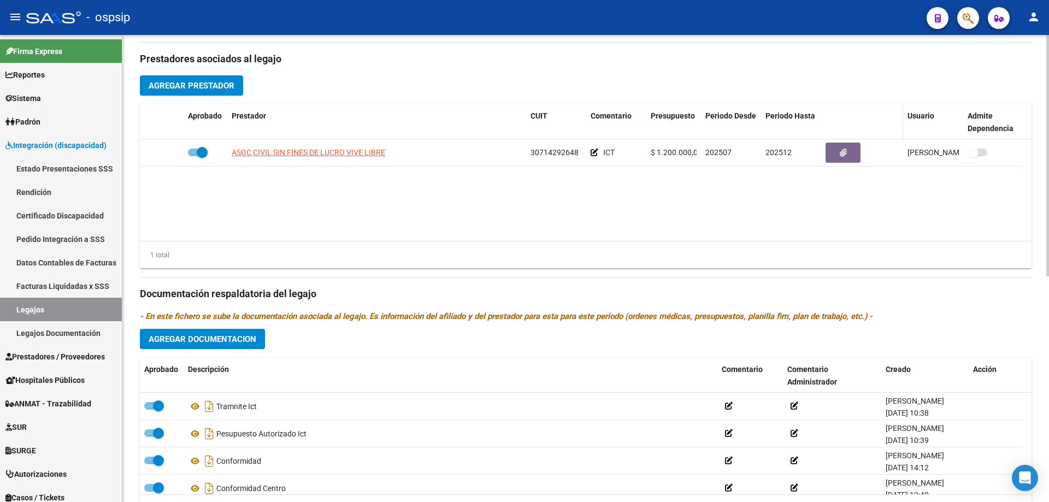
scroll to position [218, 0]
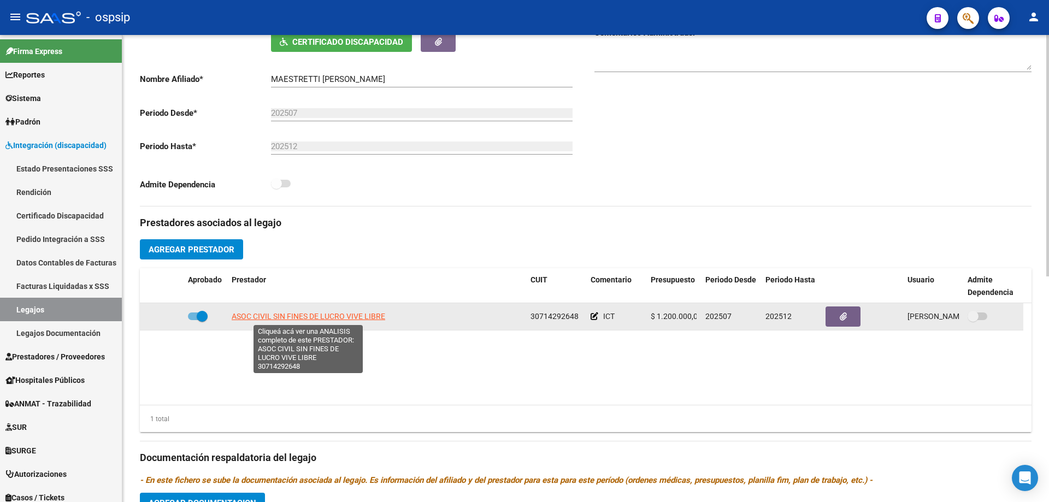
click at [286, 312] on span "ASOC CIVIL SIN FINES DE LUCRO VIVE LIBRE" at bounding box center [308, 316] width 153 height 9
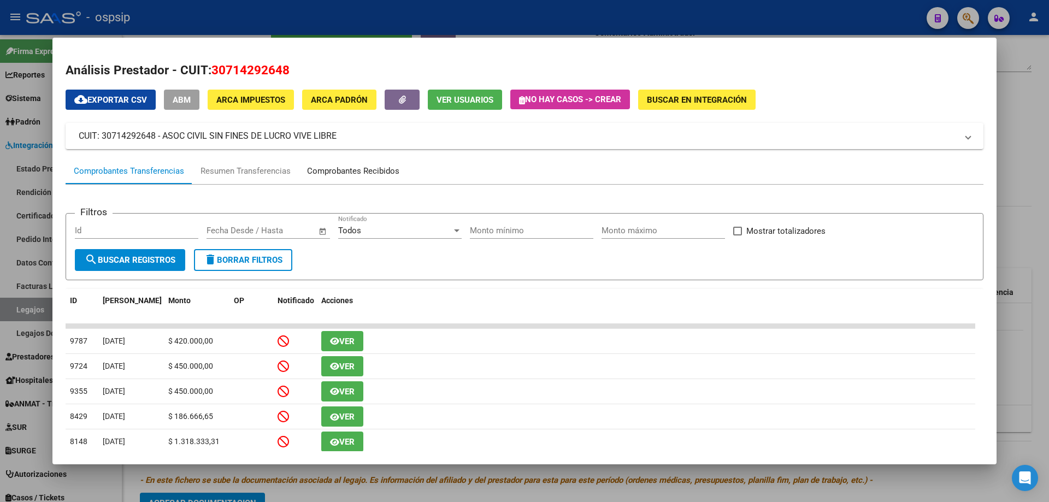
click at [326, 175] on div "Comprobantes Recibidos" at bounding box center [353, 171] width 92 height 13
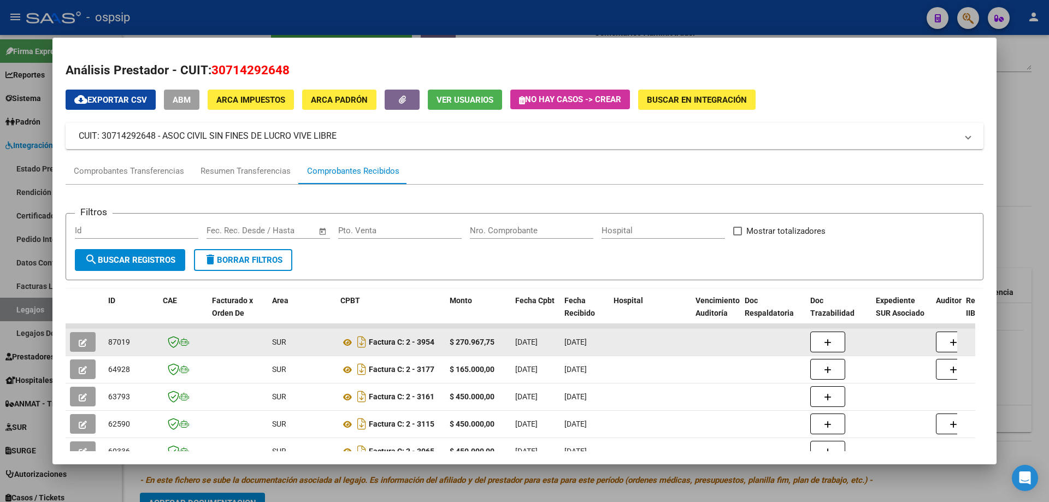
click at [88, 344] on button "button" at bounding box center [83, 342] width 26 height 20
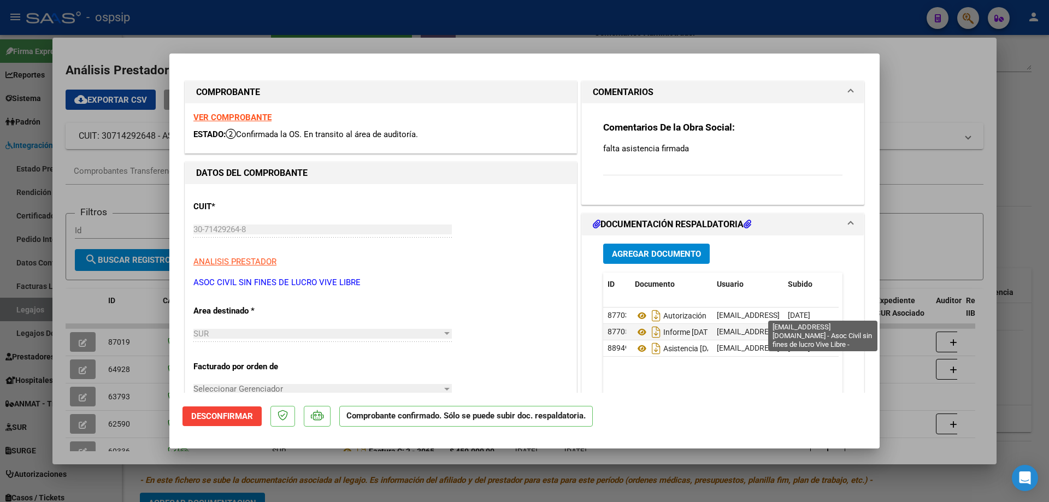
scroll to position [55, 0]
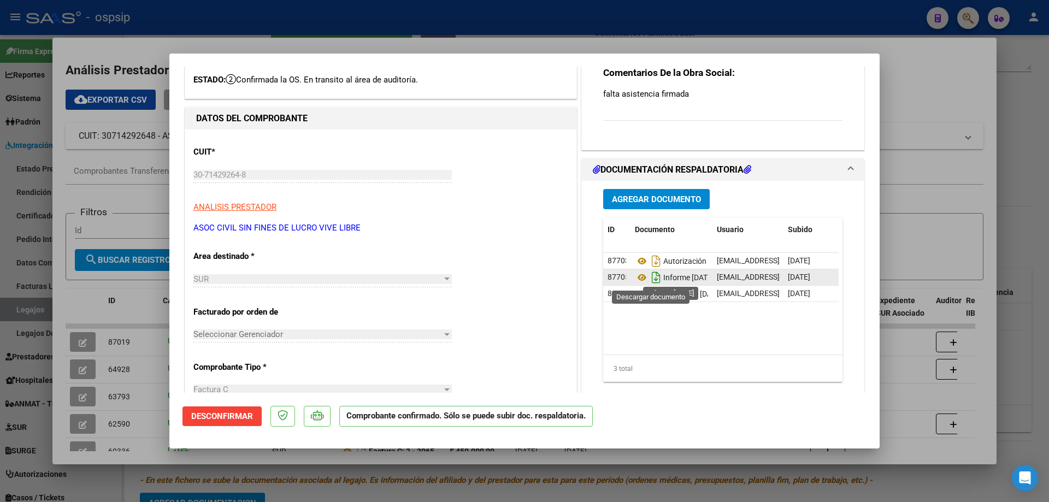
click at [649, 277] on icon "Descargar documento" at bounding box center [656, 277] width 14 height 17
click at [653, 293] on icon "Descargar documento" at bounding box center [656, 293] width 14 height 17
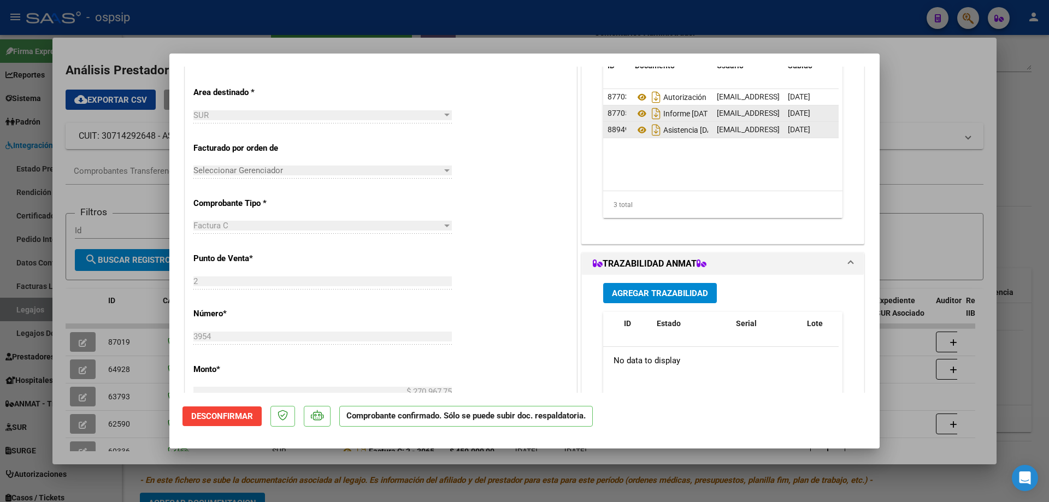
scroll to position [273, 0]
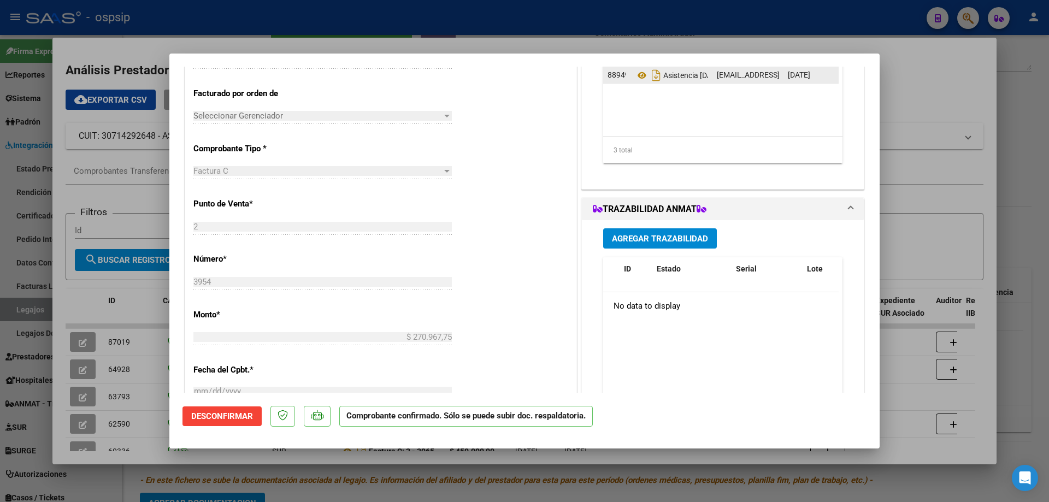
drag, startPoint x: 983, startPoint y: 125, endPoint x: 1029, endPoint y: 121, distance: 45.5
click at [983, 125] on div at bounding box center [524, 251] width 1049 height 502
type input "$ 0,00"
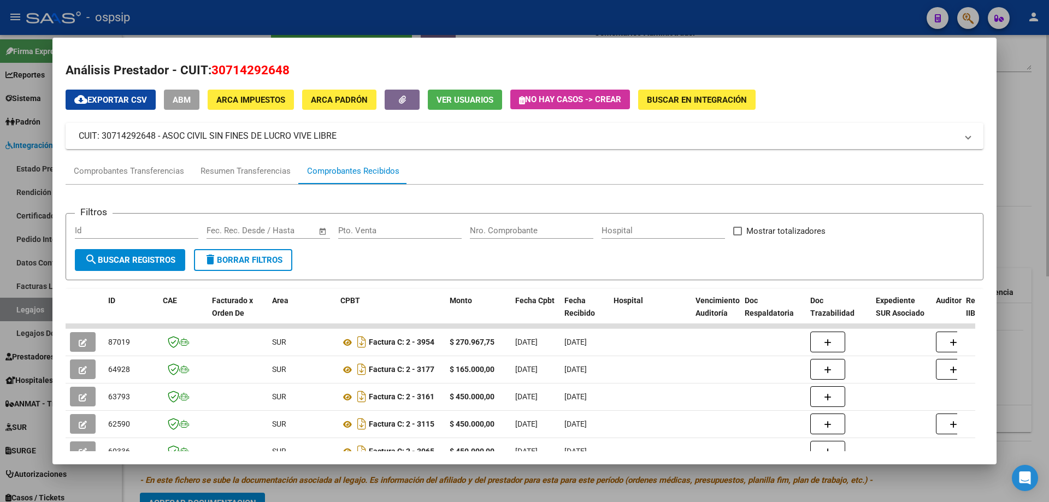
click at [1029, 123] on div at bounding box center [524, 251] width 1049 height 502
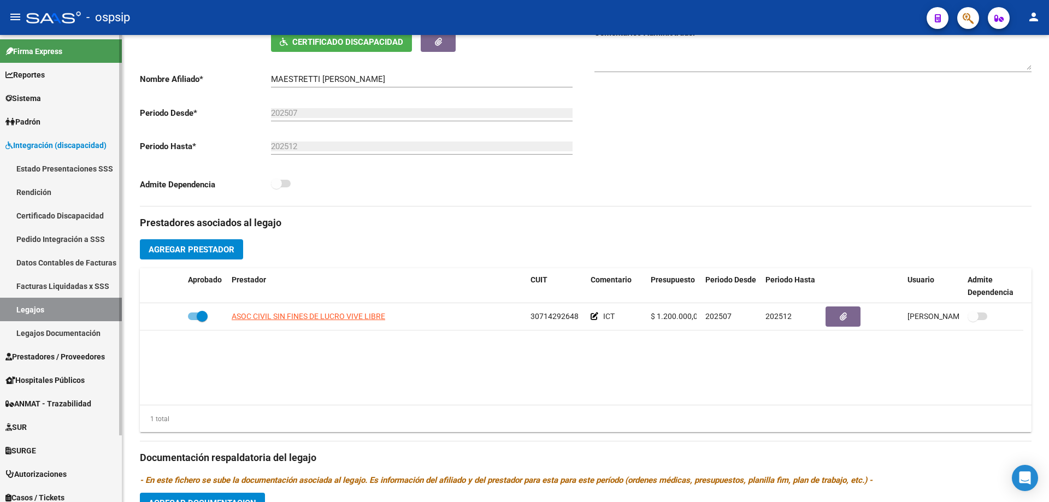
click at [44, 303] on link "Legajos" at bounding box center [61, 309] width 122 height 23
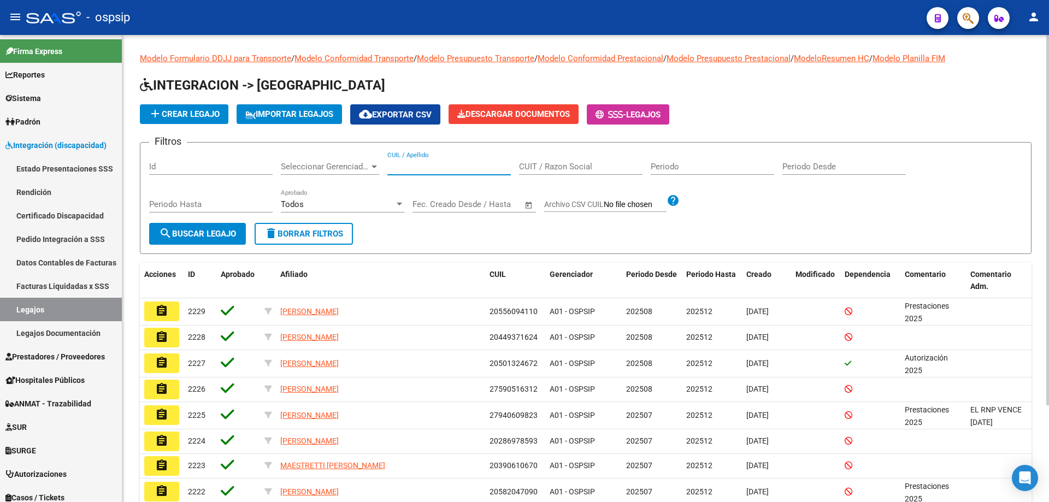
click at [422, 164] on input "CUIL / Apellido" at bounding box center [448, 167] width 123 height 10
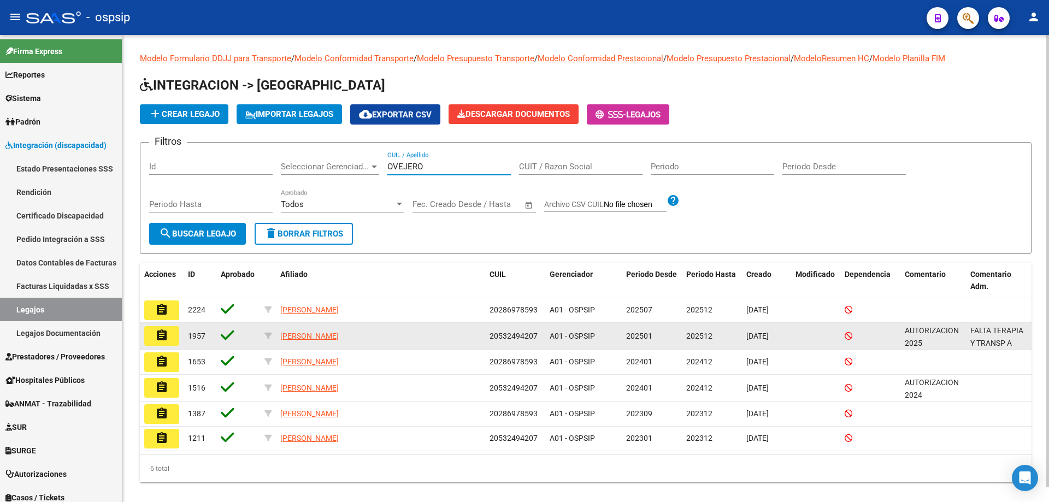
type input "OVEJERO"
click at [159, 334] on mat-icon "assignment" at bounding box center [161, 335] width 13 height 13
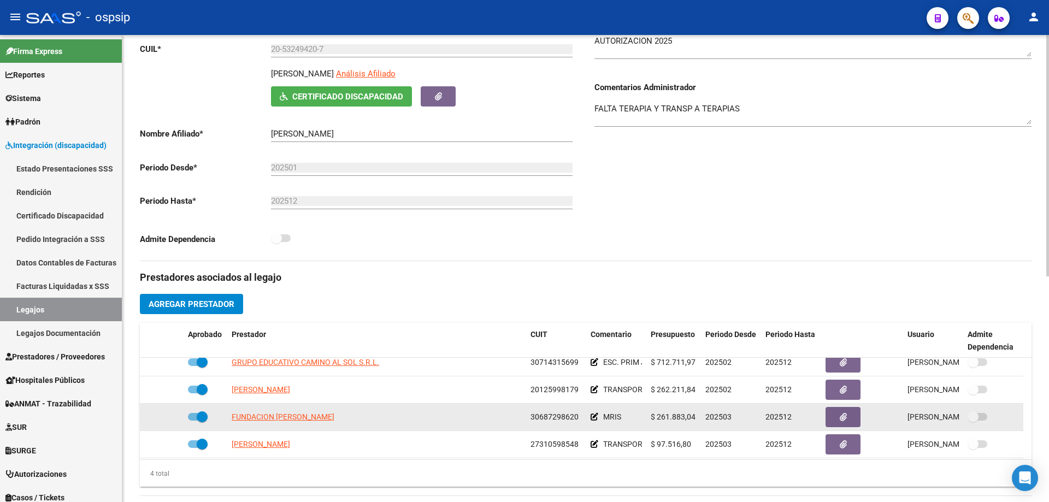
scroll to position [11, 0]
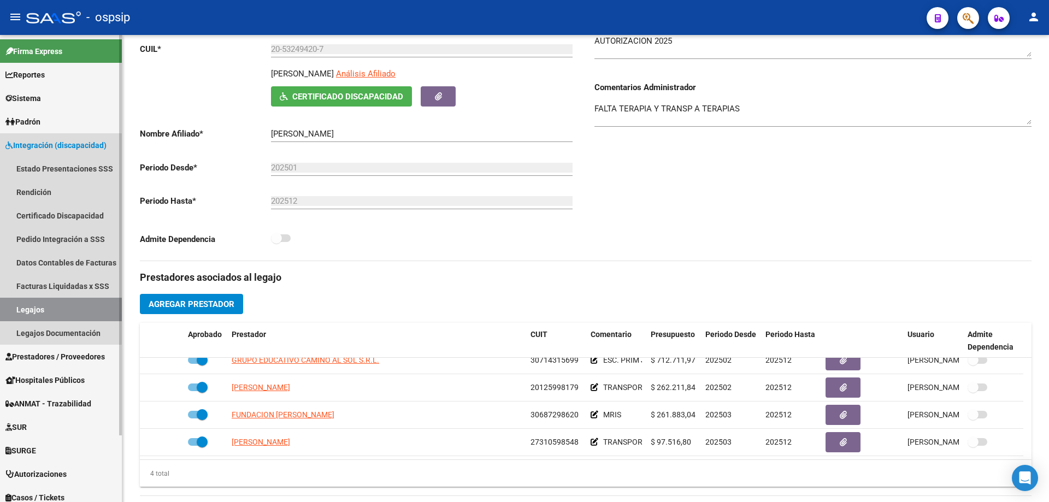
click at [34, 316] on link "Legajos" at bounding box center [61, 309] width 122 height 23
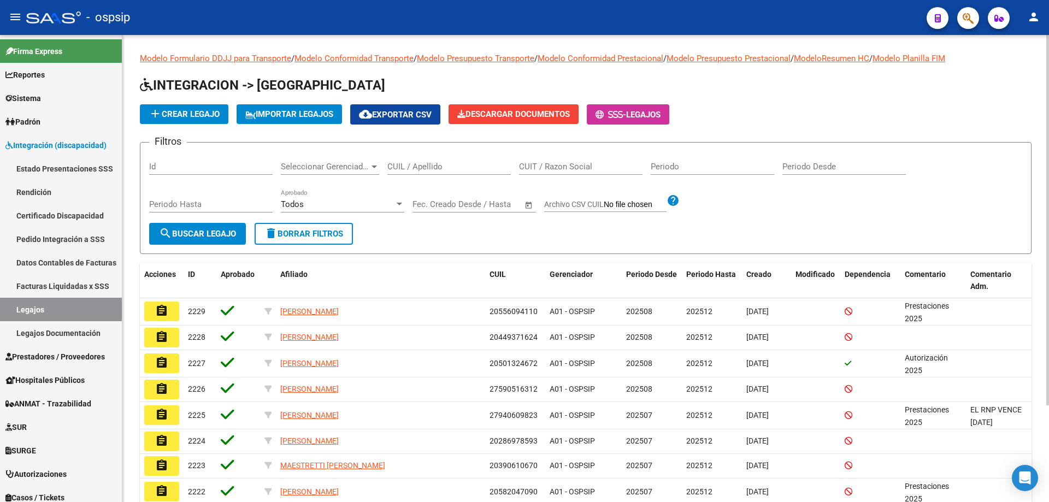
click at [415, 159] on div "CUIL / Apellido" at bounding box center [448, 162] width 123 height 23
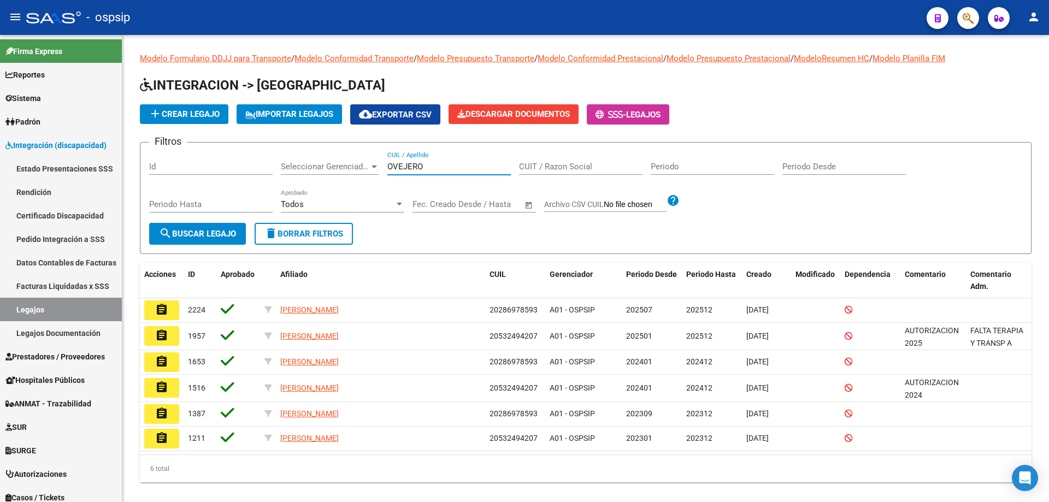
type input "OVEJERO"
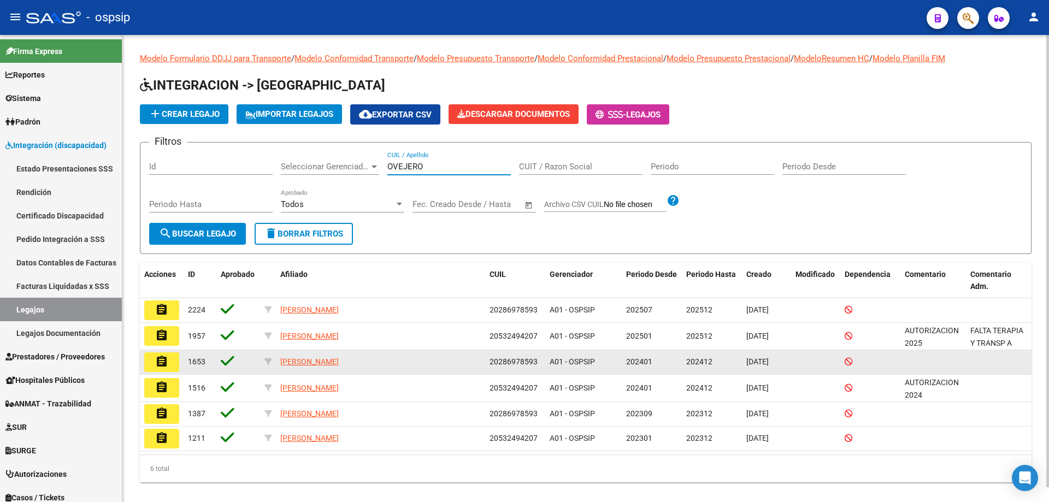
click at [169, 362] on button "assignment" at bounding box center [161, 362] width 35 height 20
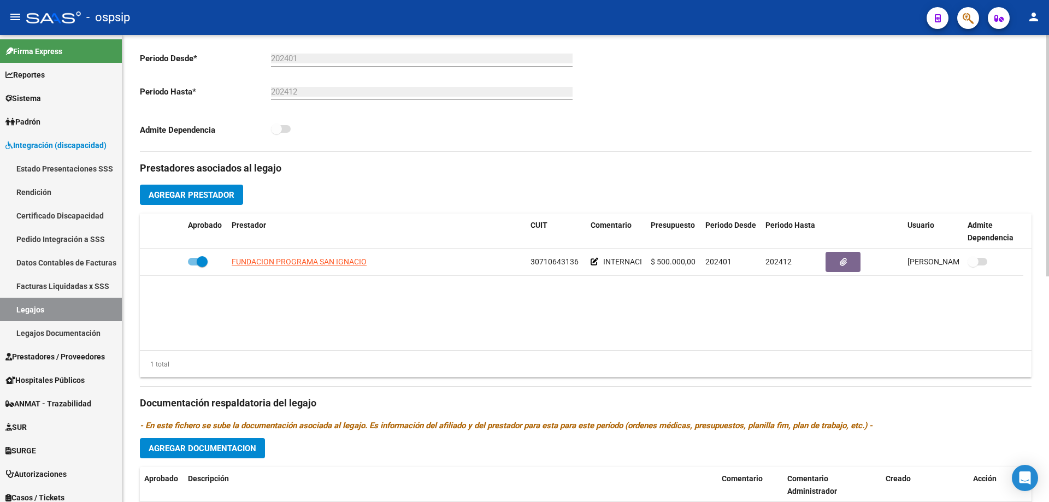
scroll to position [437, 0]
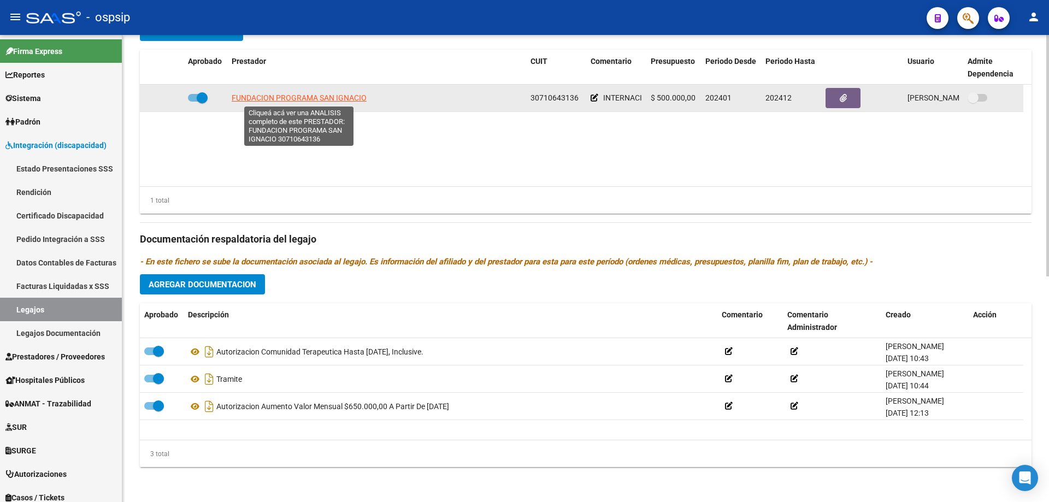
click at [312, 98] on span "FUNDACION PROGRAMA SAN IGNACIO" at bounding box center [299, 97] width 135 height 9
type textarea "30710643136"
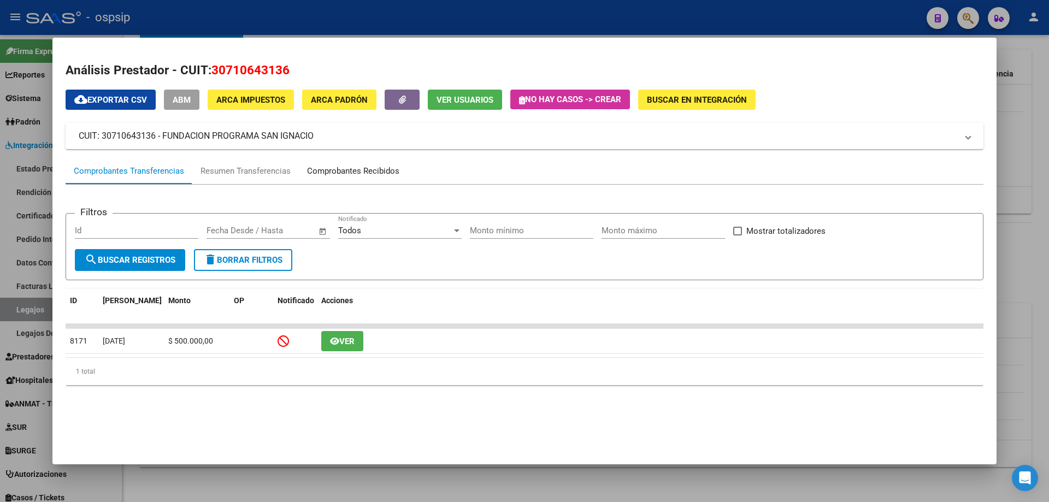
click at [383, 170] on div "Comprobantes Recibidos" at bounding box center [353, 171] width 92 height 13
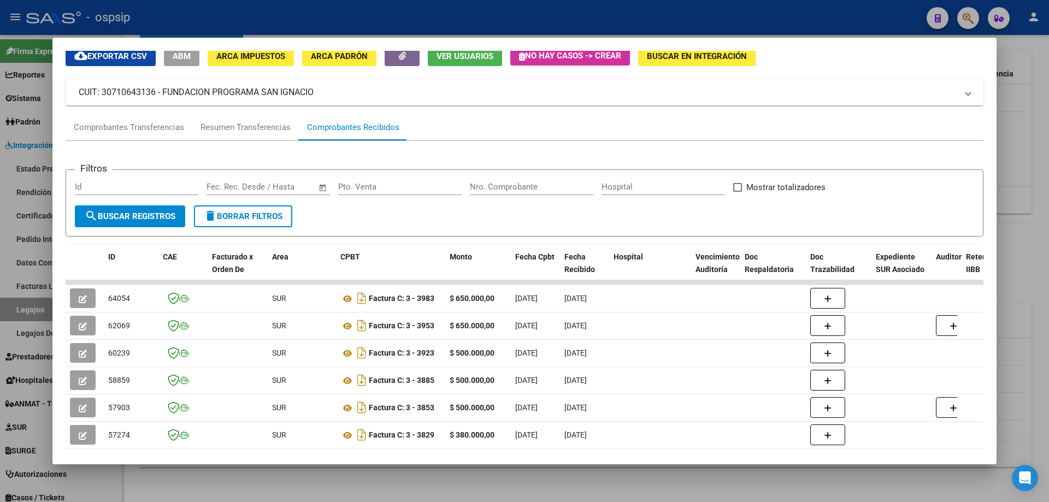
scroll to position [109, 0]
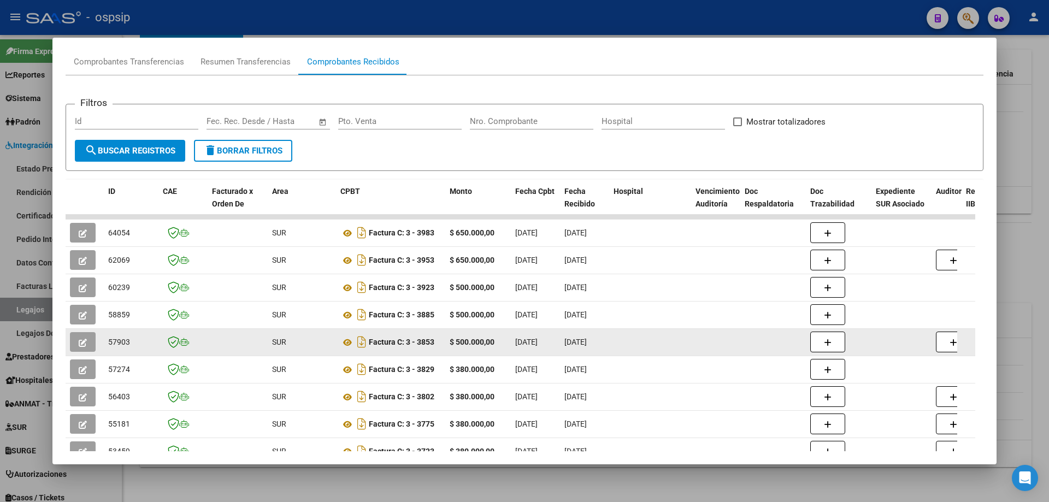
click at [83, 342] on icon "button" at bounding box center [83, 343] width 8 height 8
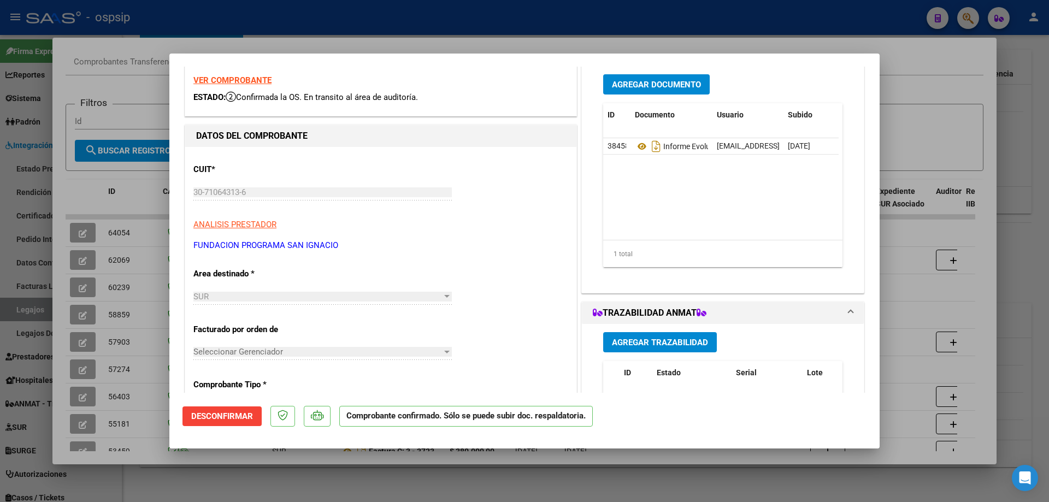
scroll to position [55, 0]
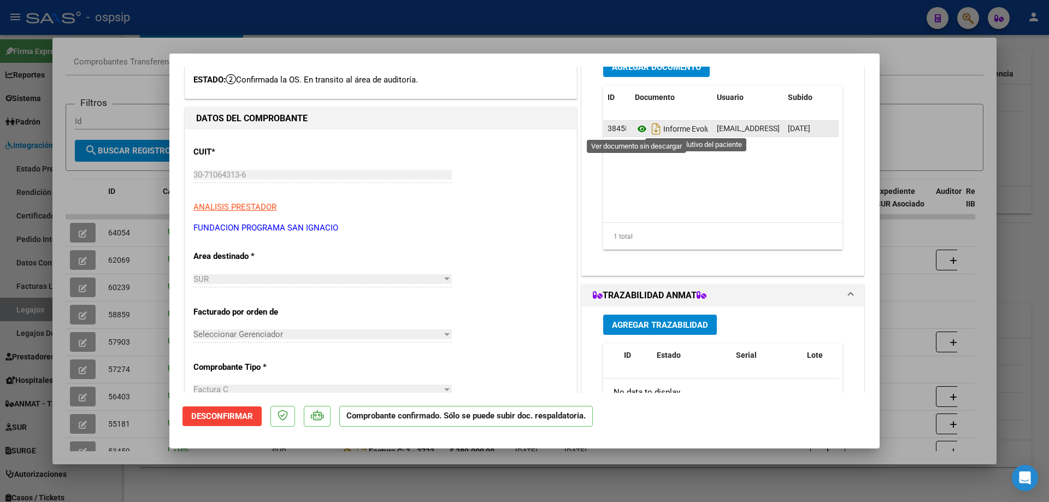
click at [637, 130] on icon at bounding box center [642, 128] width 14 height 13
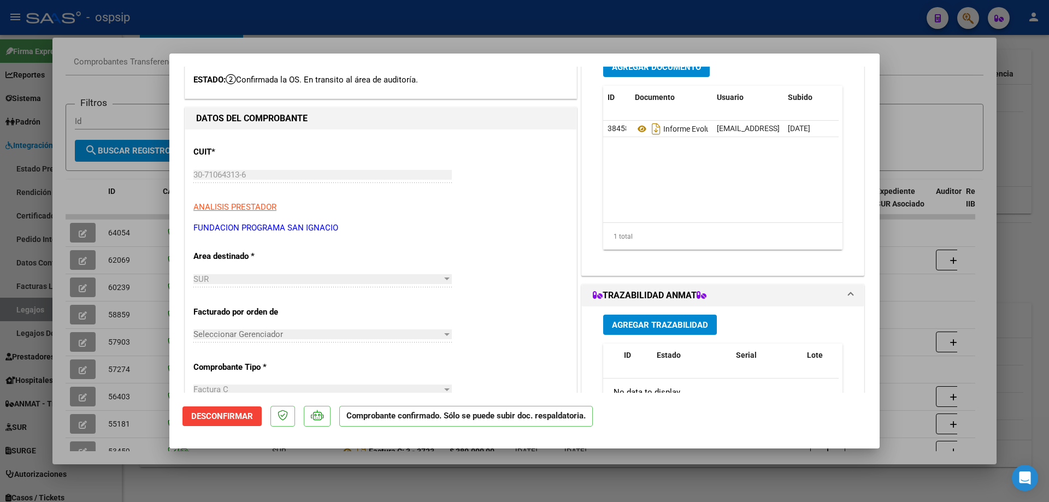
click at [903, 286] on div at bounding box center [524, 251] width 1049 height 502
type input "$ 0,00"
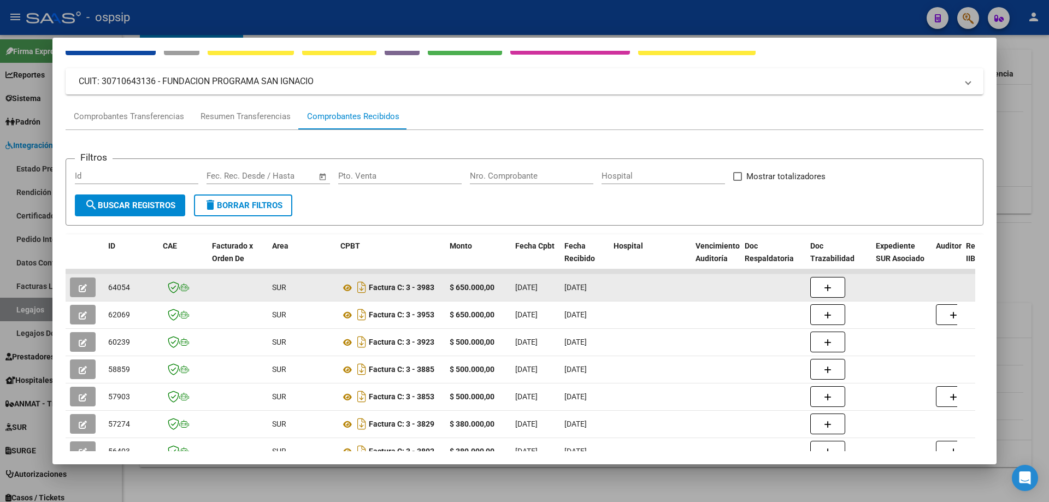
click at [82, 293] on button "button" at bounding box center [83, 287] width 26 height 20
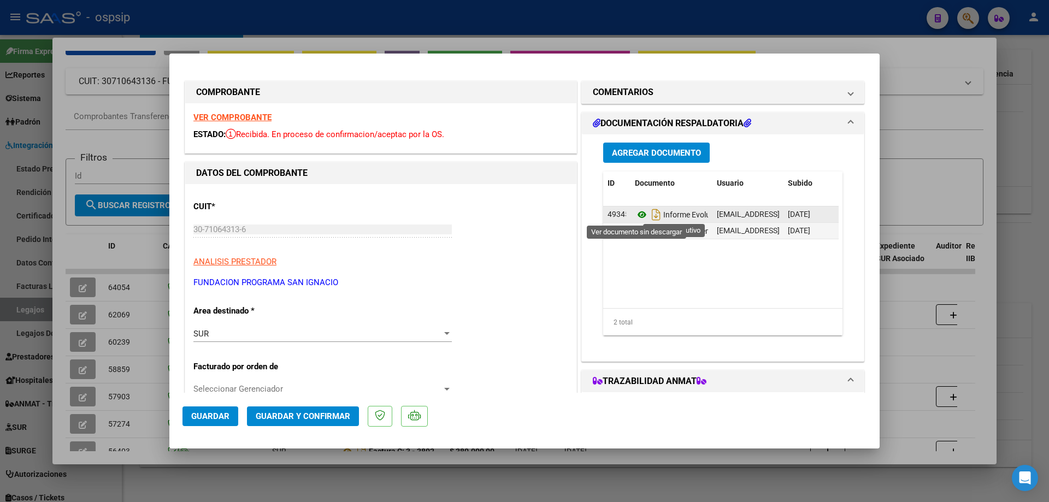
click at [637, 215] on icon at bounding box center [642, 214] width 14 height 13
